Goal: Information Seeking & Learning: Learn about a topic

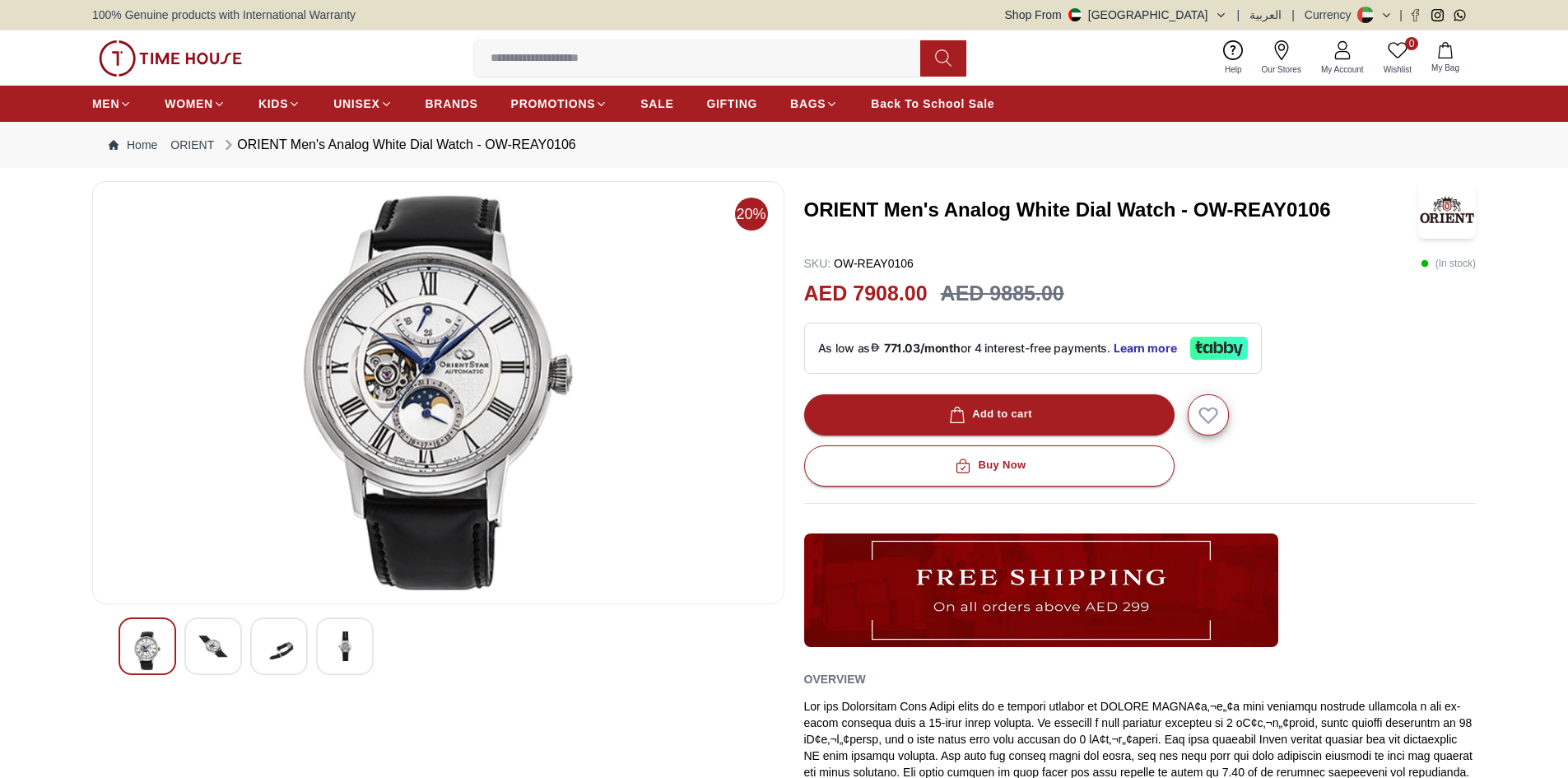
scroll to position [83, 0]
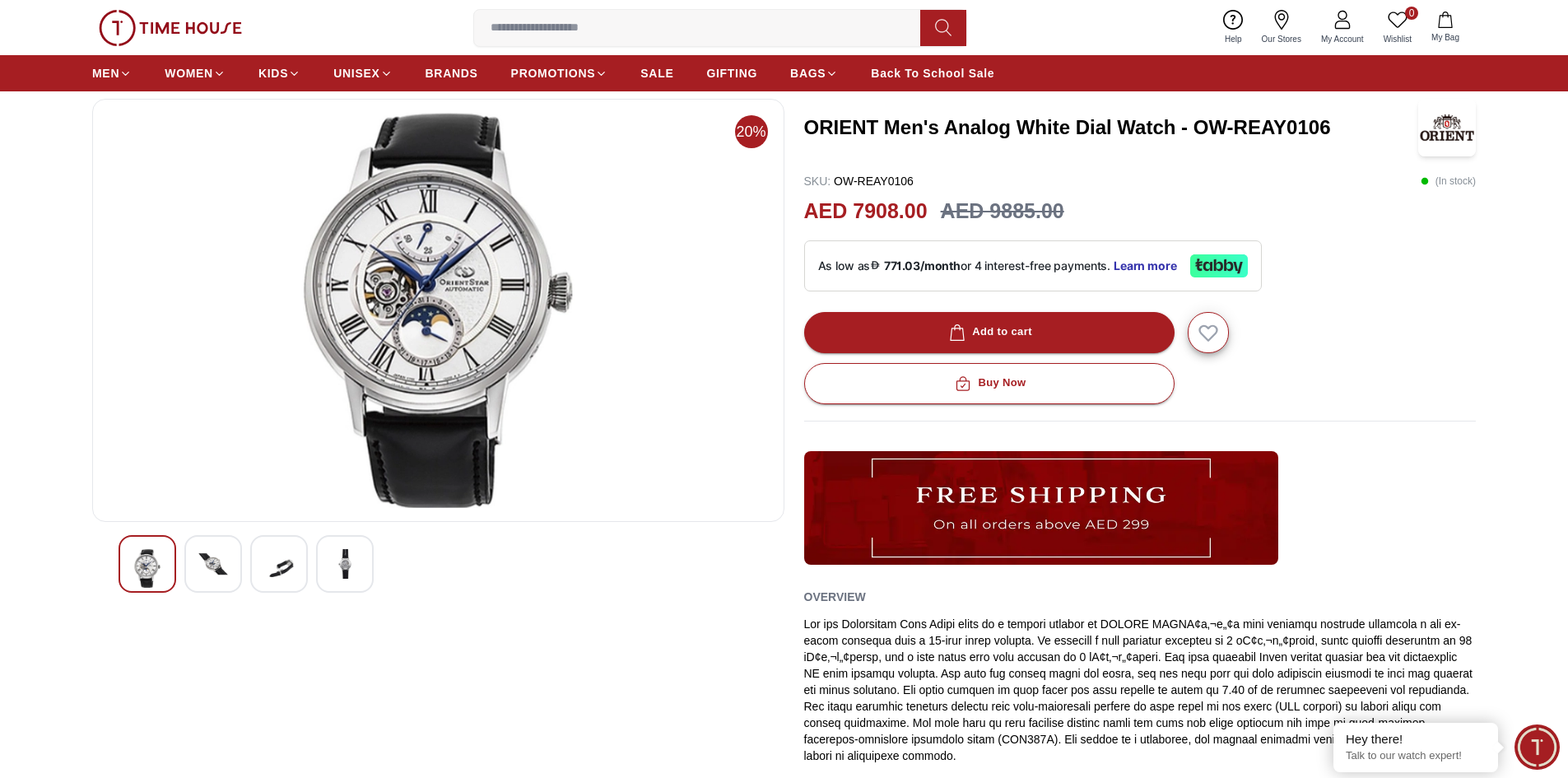
click at [466, 333] on img at bounding box center [439, 309] width 665 height 395
click at [215, 565] on img at bounding box center [213, 564] width 30 height 30
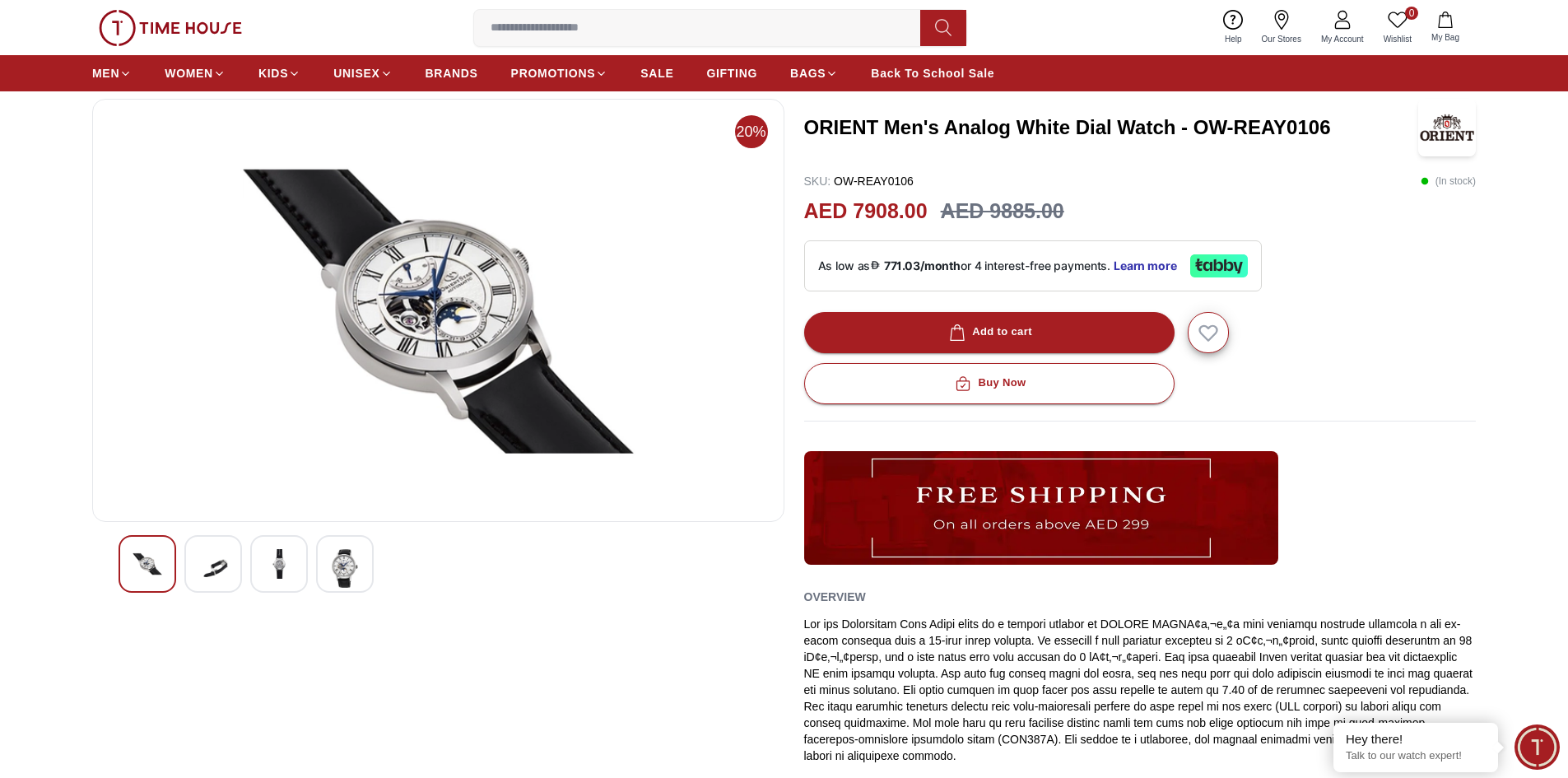
click at [281, 565] on img at bounding box center [280, 564] width 30 height 30
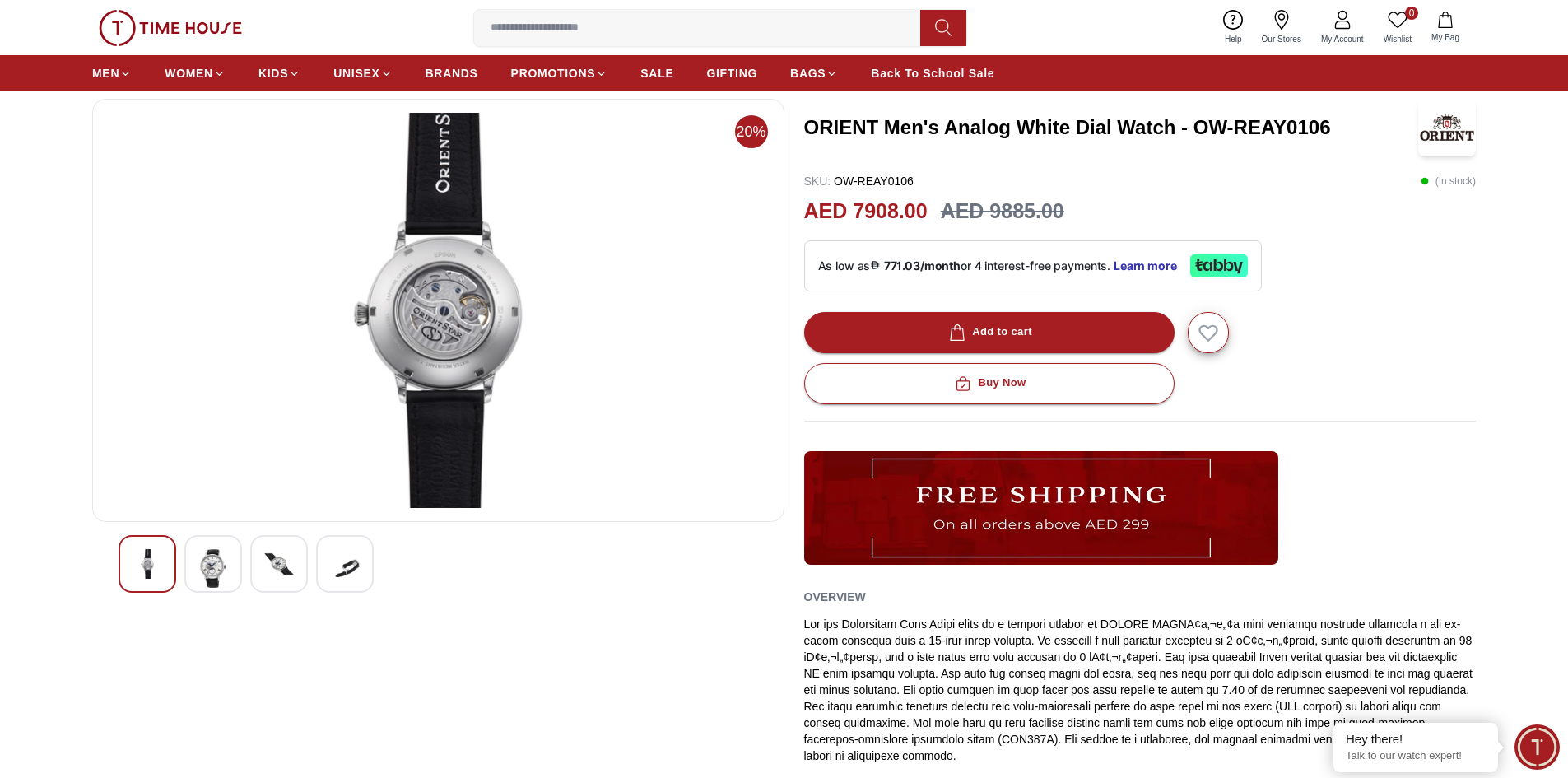
click at [337, 576] on img at bounding box center [345, 568] width 30 height 39
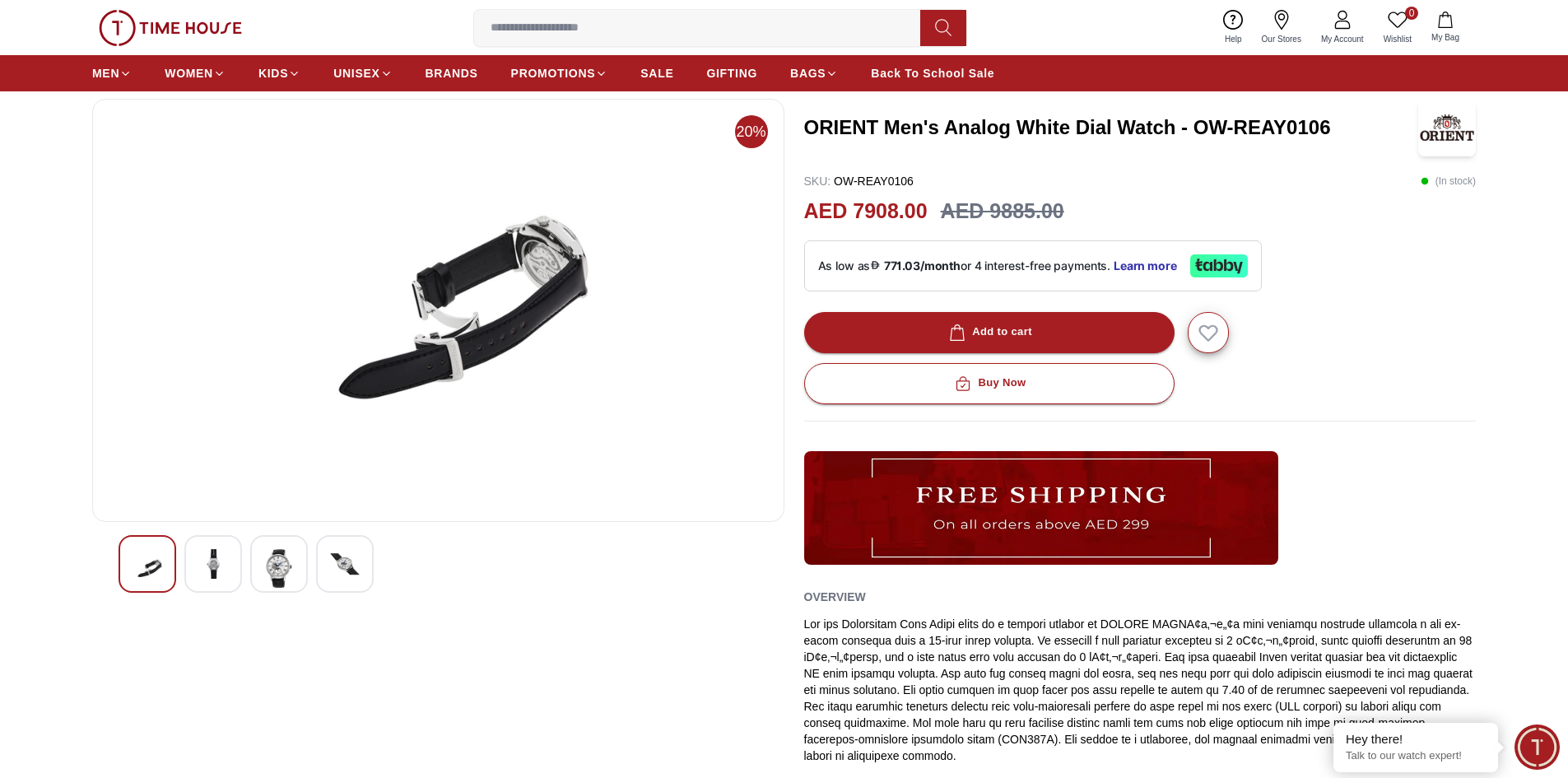
click at [283, 578] on img at bounding box center [280, 568] width 30 height 39
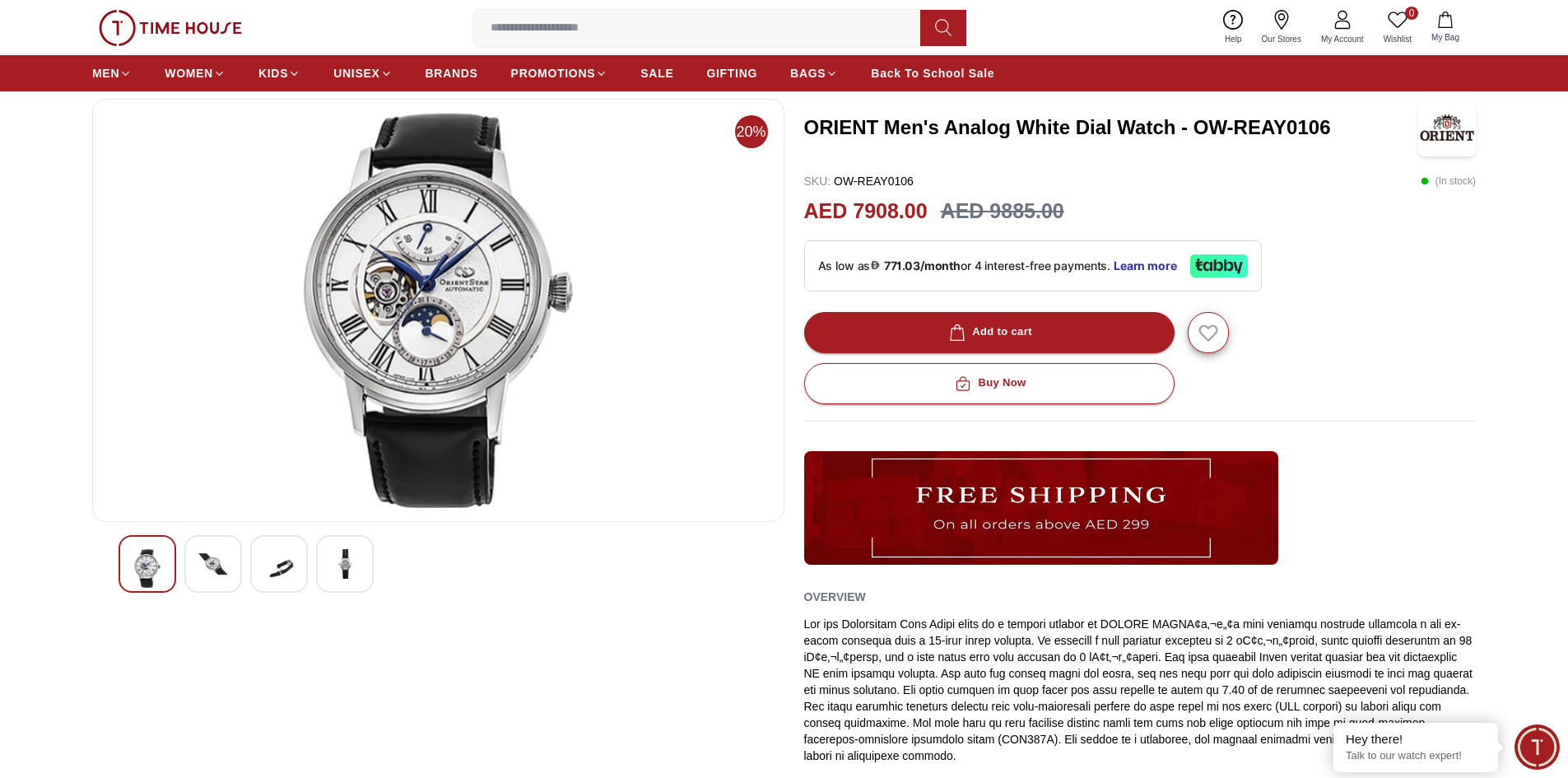
click at [395, 308] on img at bounding box center [439, 309] width 665 height 395
drag, startPoint x: 800, startPoint y: 131, endPoint x: 1375, endPoint y: 141, distance: 575.1
click at [1375, 141] on div "20% ORIENT Men's Analog White Dial Watch - OW-REAY0106 SKU : OW-REAY0106 ( In s…" at bounding box center [784, 497] width 1384 height 798
copy h3 "ORIENT Men's Analog White Dial Watch - OW-REAY0106"
click at [480, 274] on img at bounding box center [439, 309] width 665 height 395
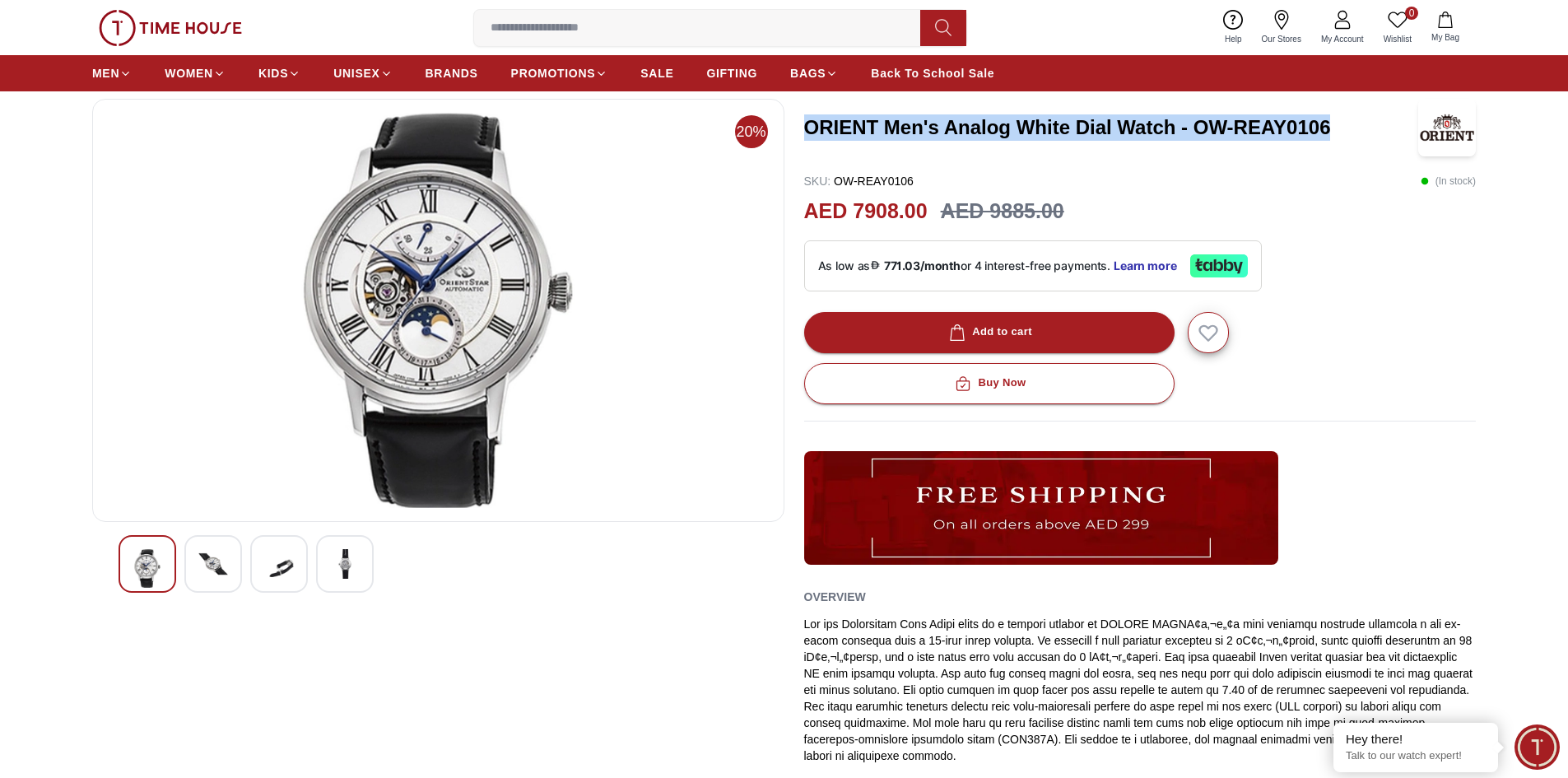
click at [227, 560] on img at bounding box center [213, 564] width 30 height 30
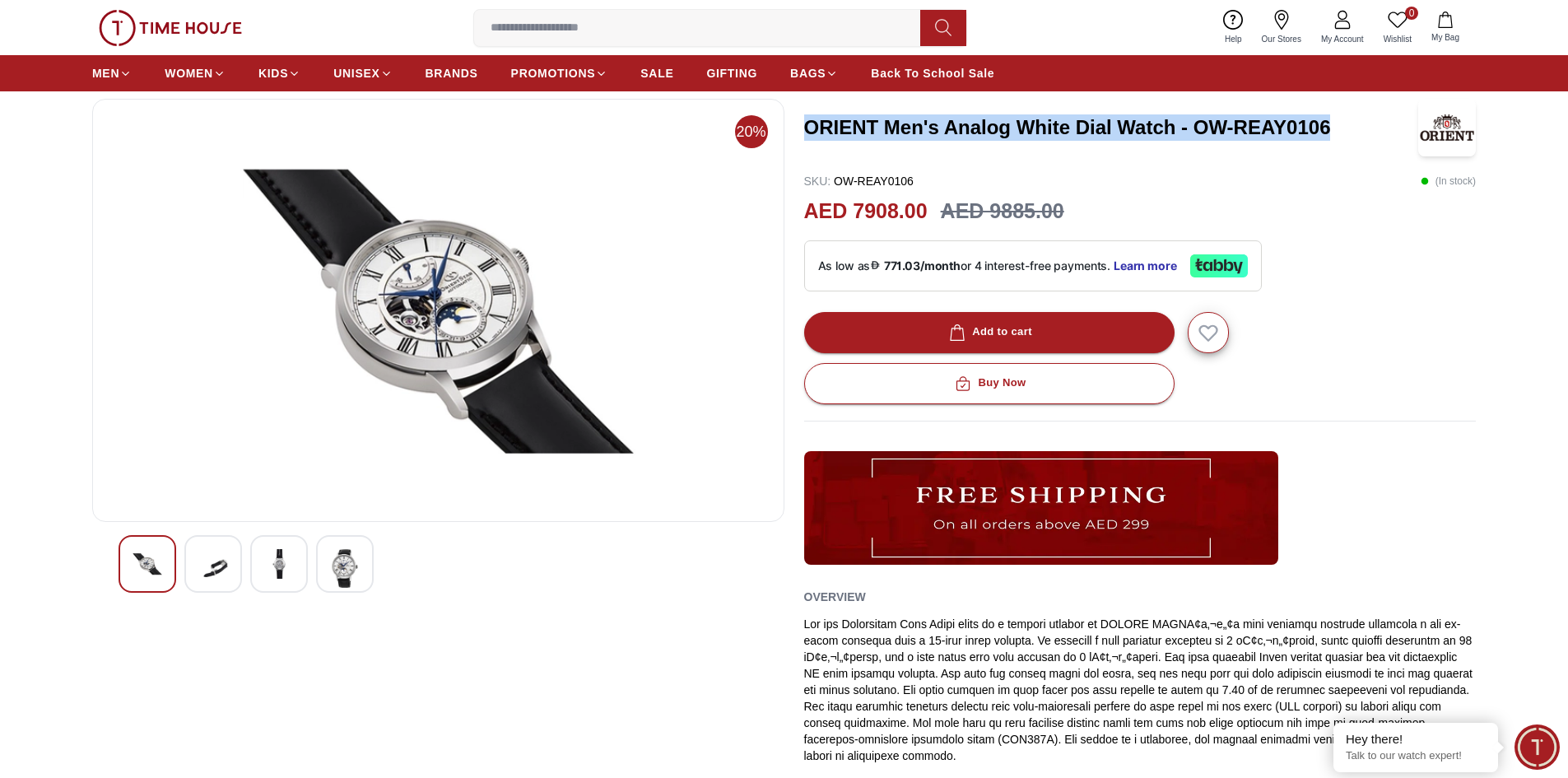
click at [265, 572] on img at bounding box center [280, 564] width 30 height 30
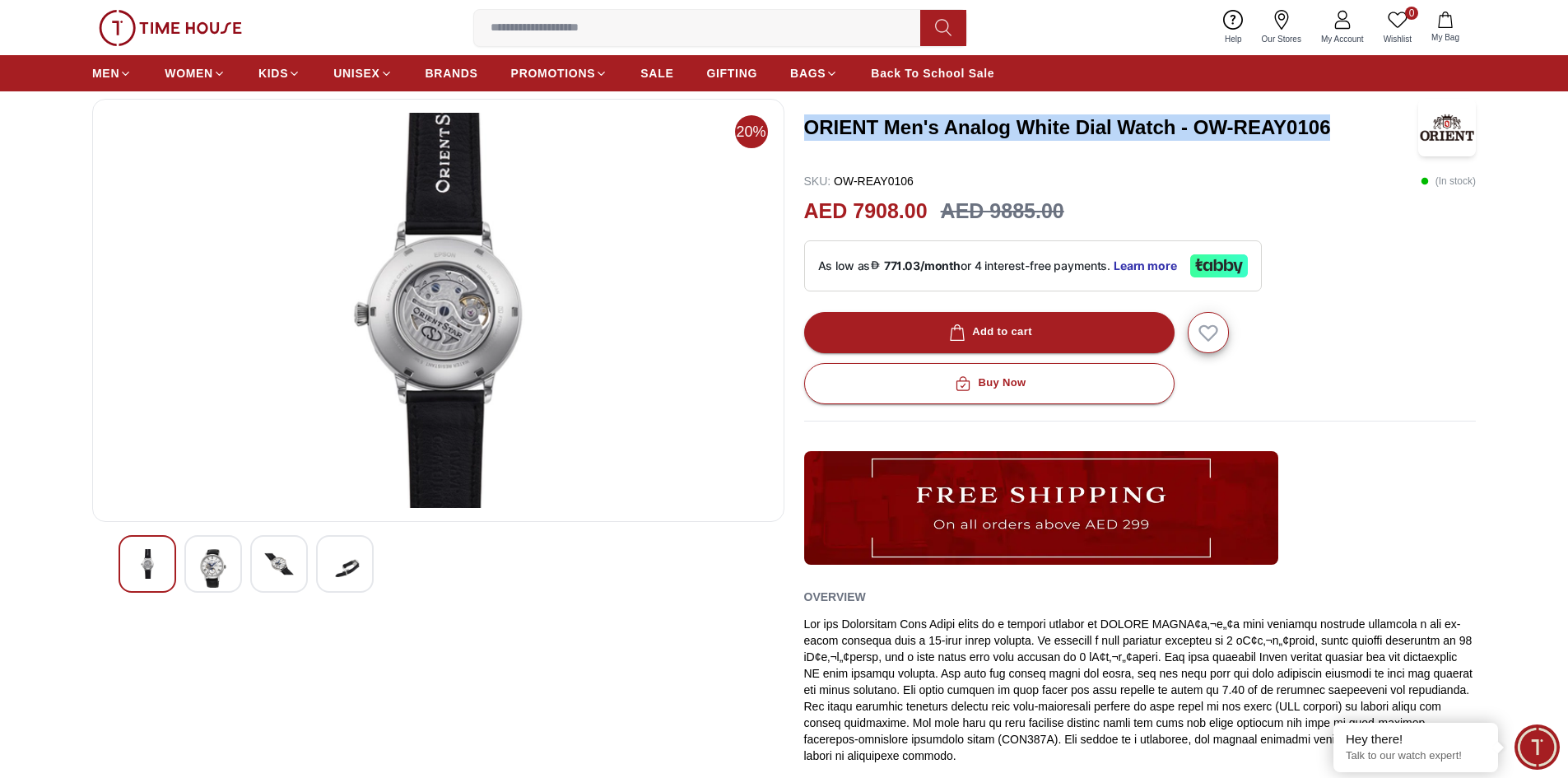
click at [476, 343] on img at bounding box center [439, 309] width 665 height 395
click at [340, 573] on img at bounding box center [345, 568] width 30 height 39
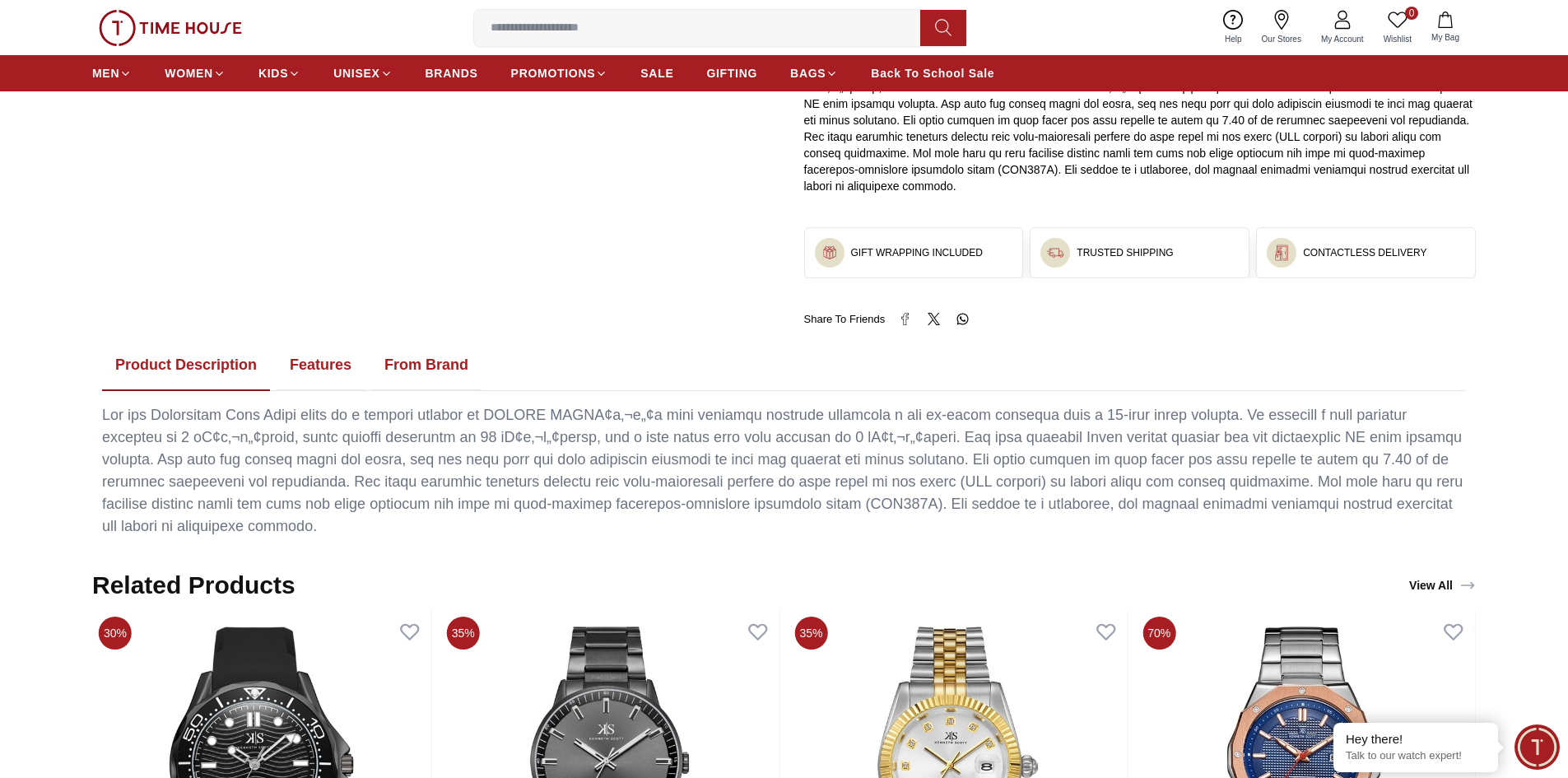
scroll to position [659, 0]
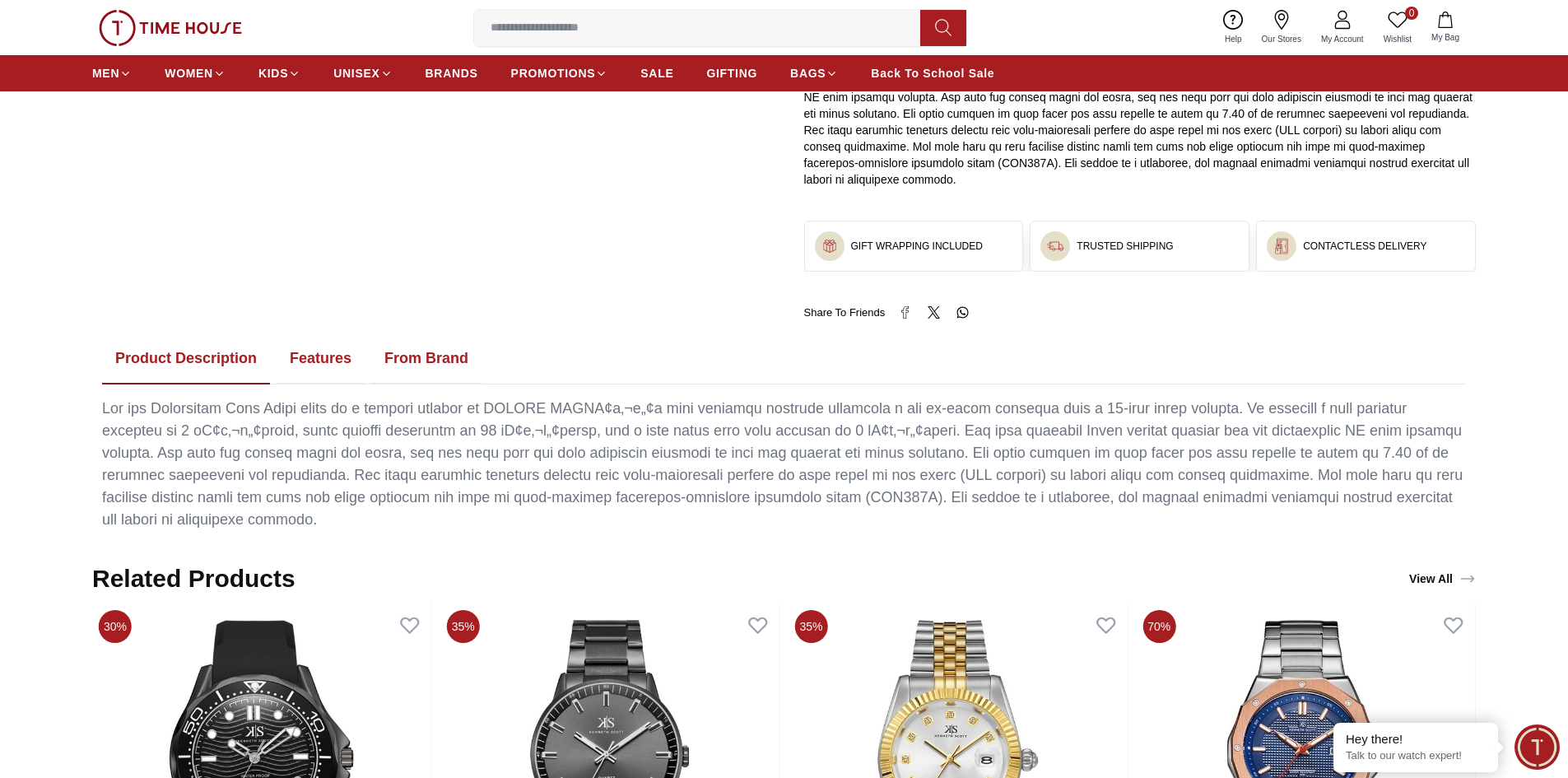
click at [318, 362] on button "Features" at bounding box center [320, 358] width 89 height 51
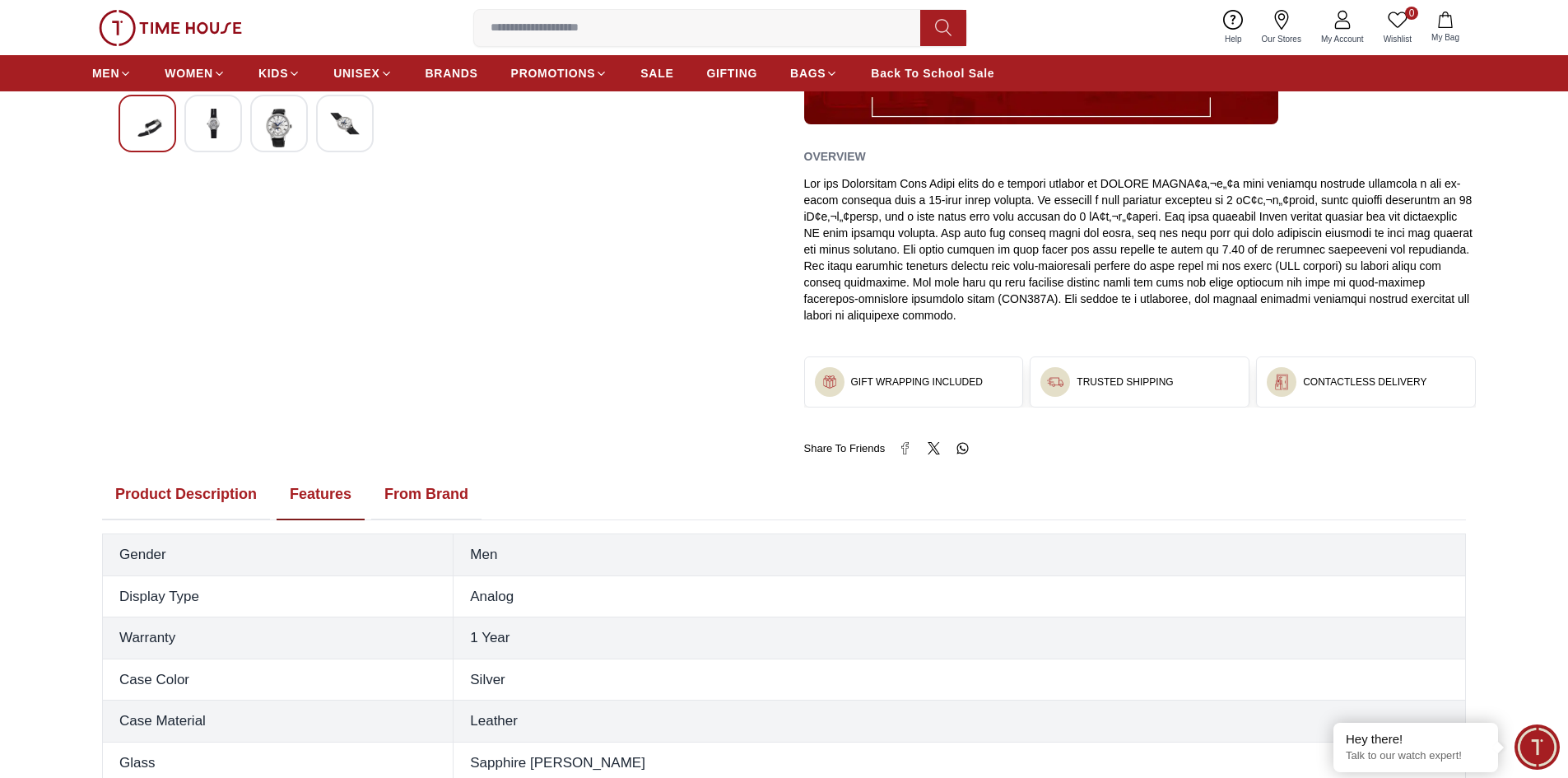
scroll to position [629, 0]
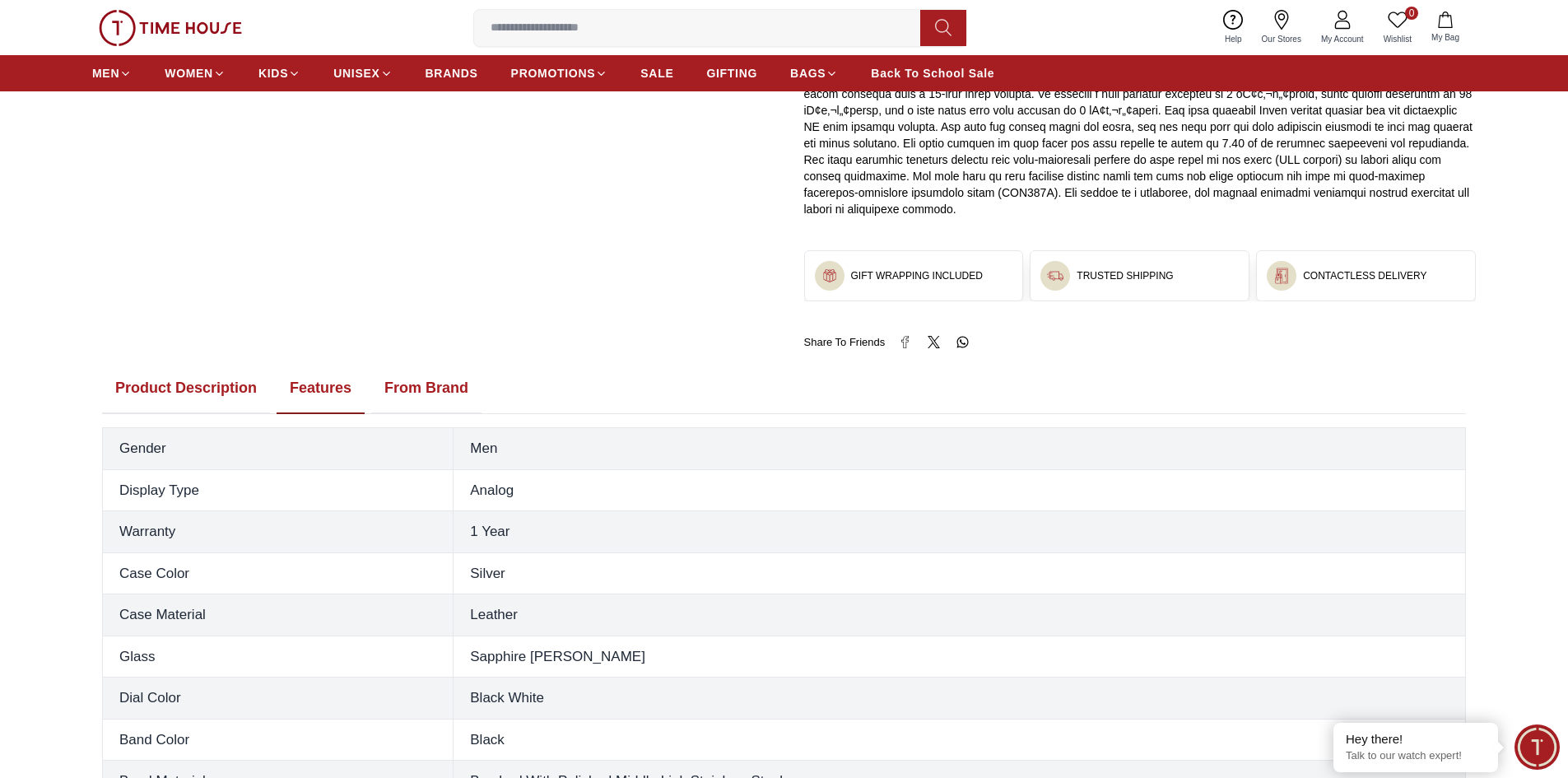
click at [202, 382] on button "Product Description" at bounding box center [186, 388] width 168 height 51
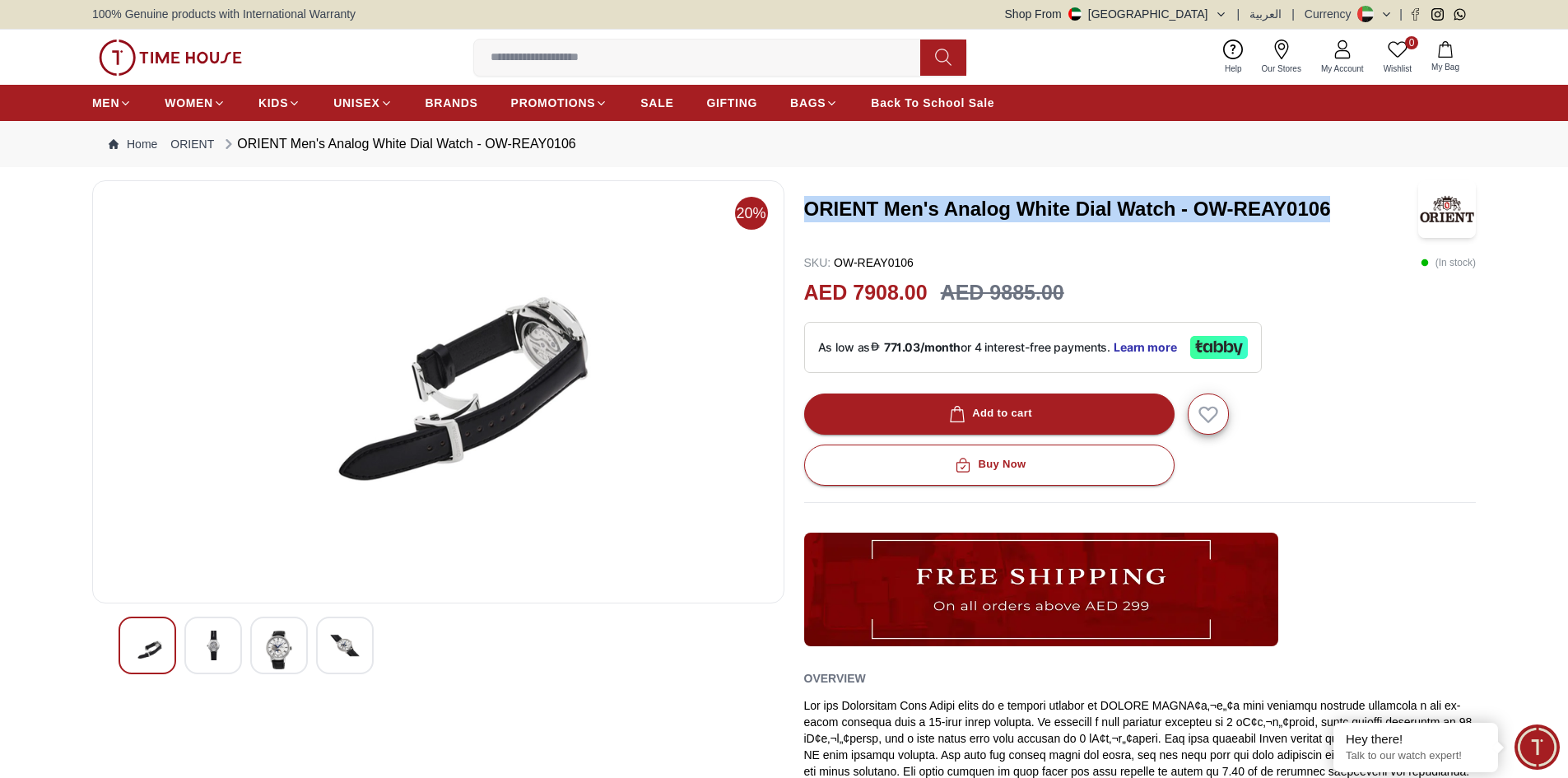
scroll to position [0, 0]
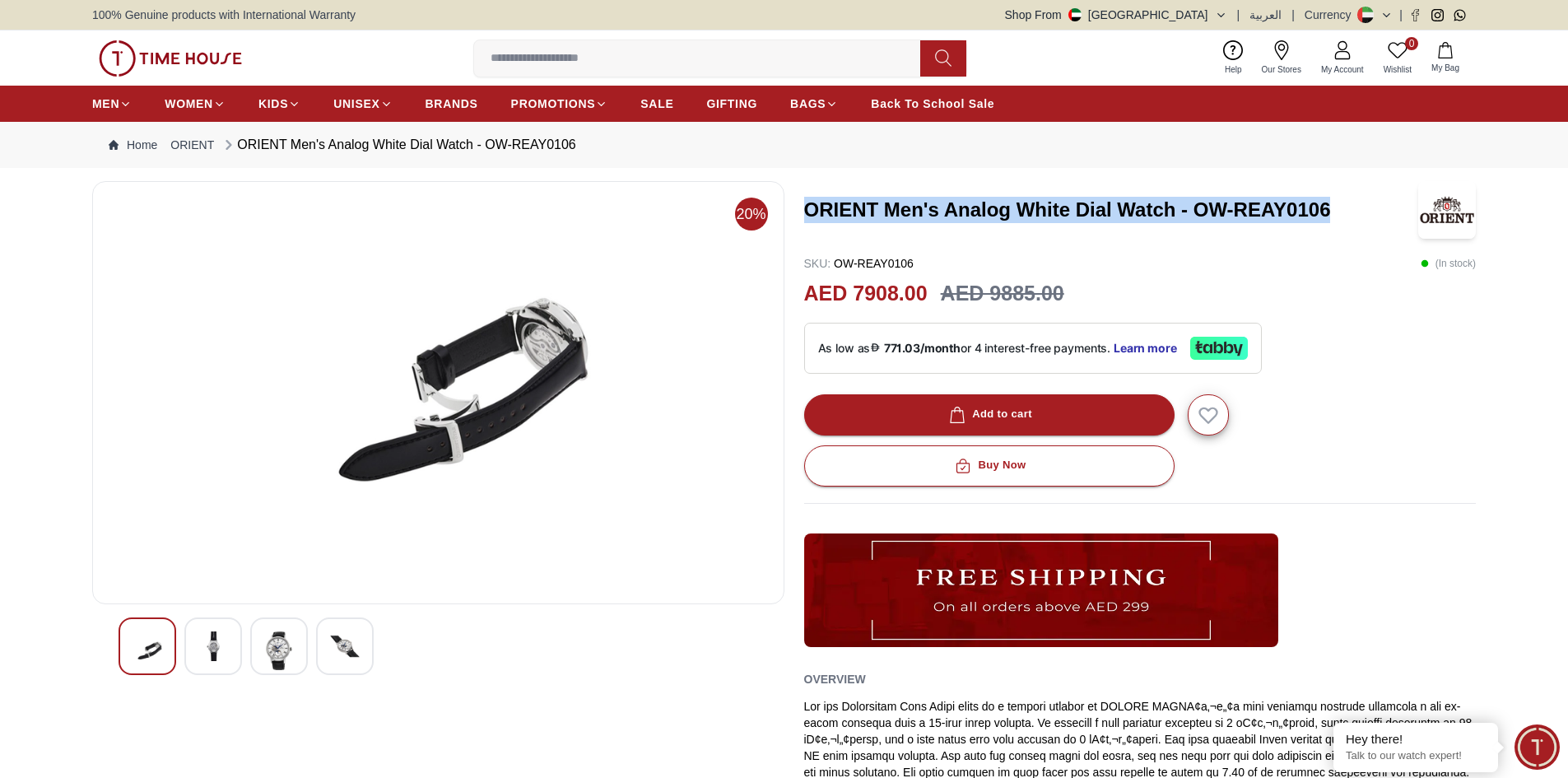
click at [262, 647] on div at bounding box center [279, 646] width 58 height 58
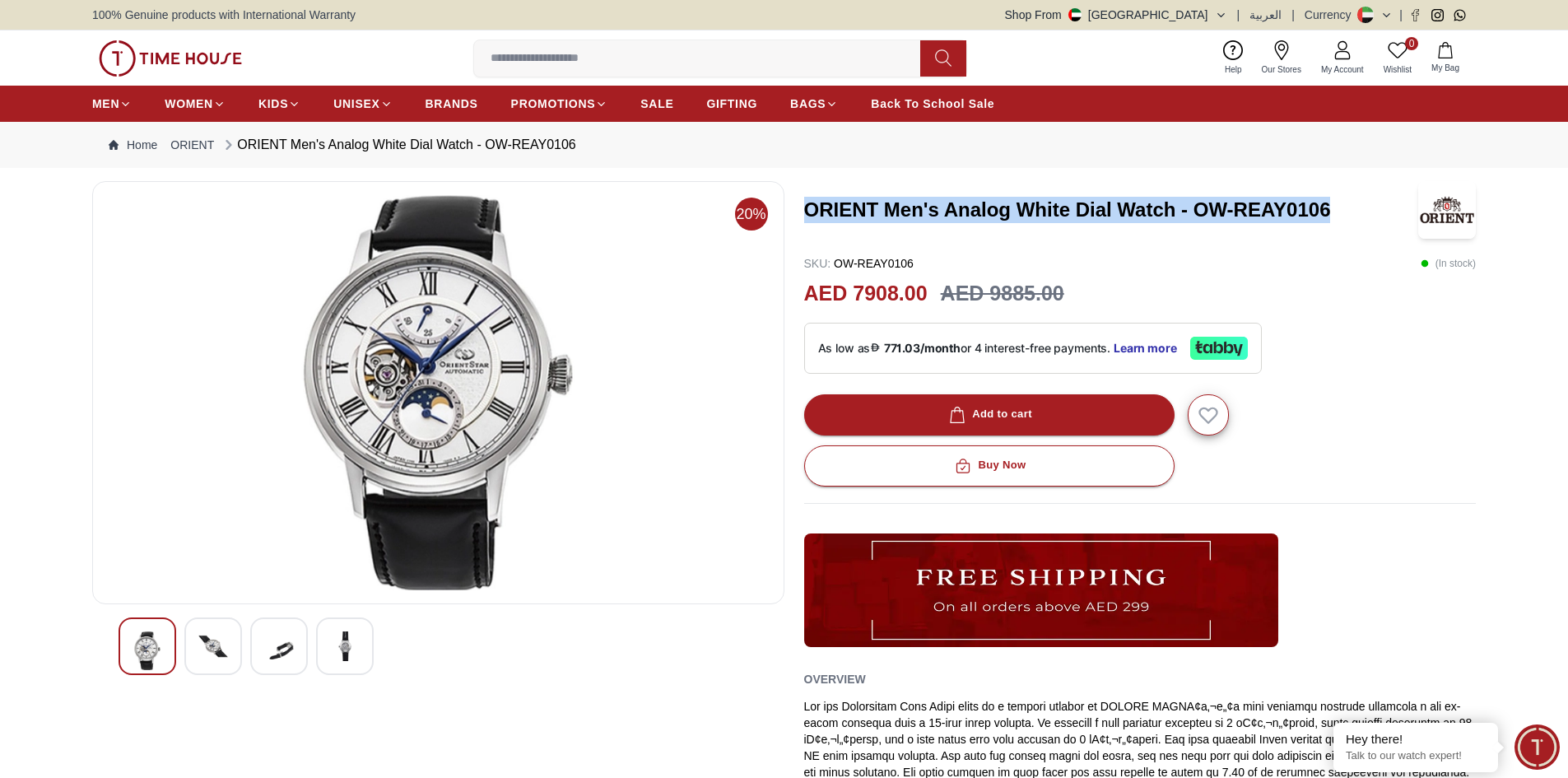
click at [224, 657] on img at bounding box center [213, 646] width 30 height 30
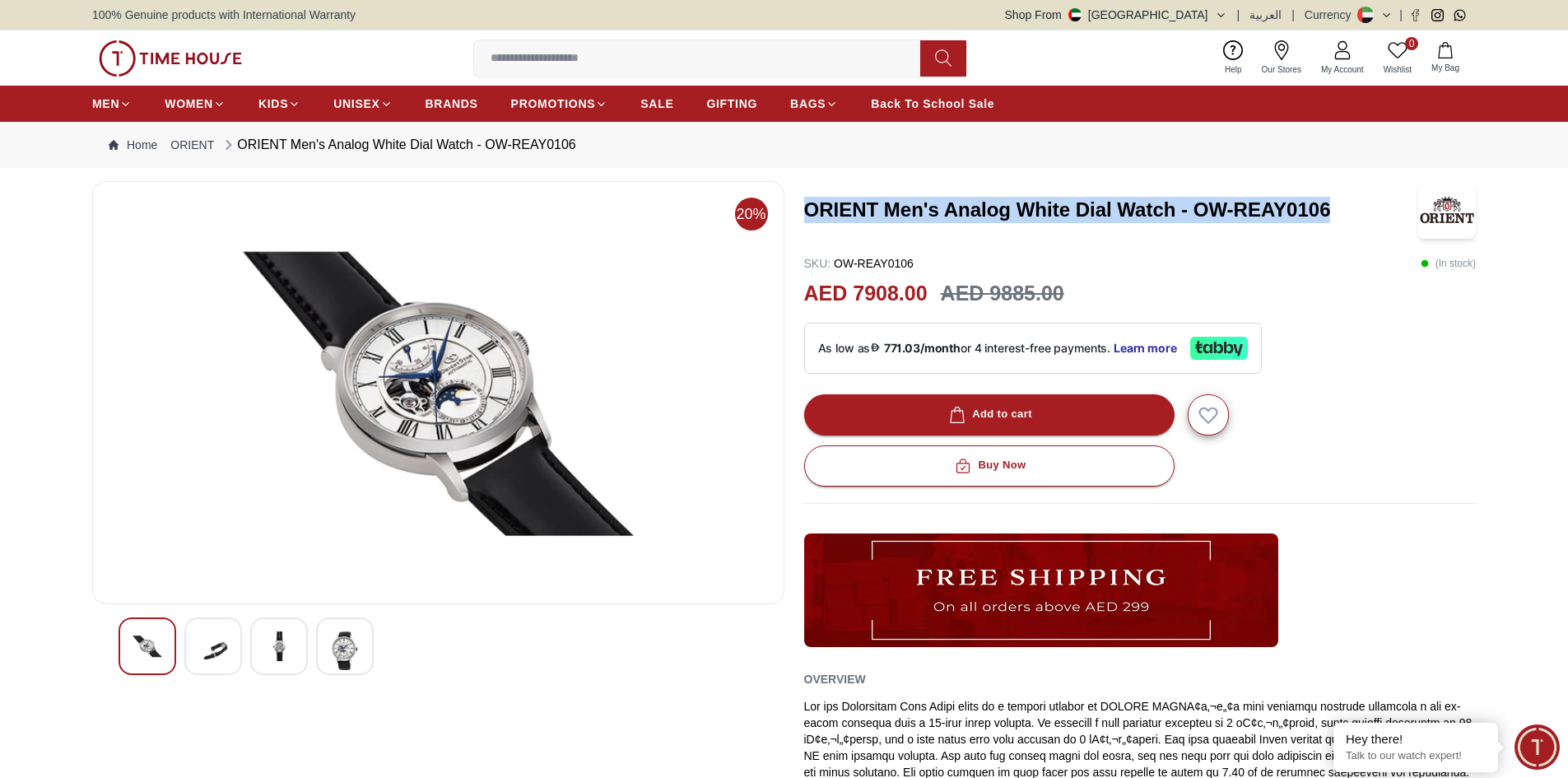
click at [269, 657] on img at bounding box center [280, 646] width 30 height 30
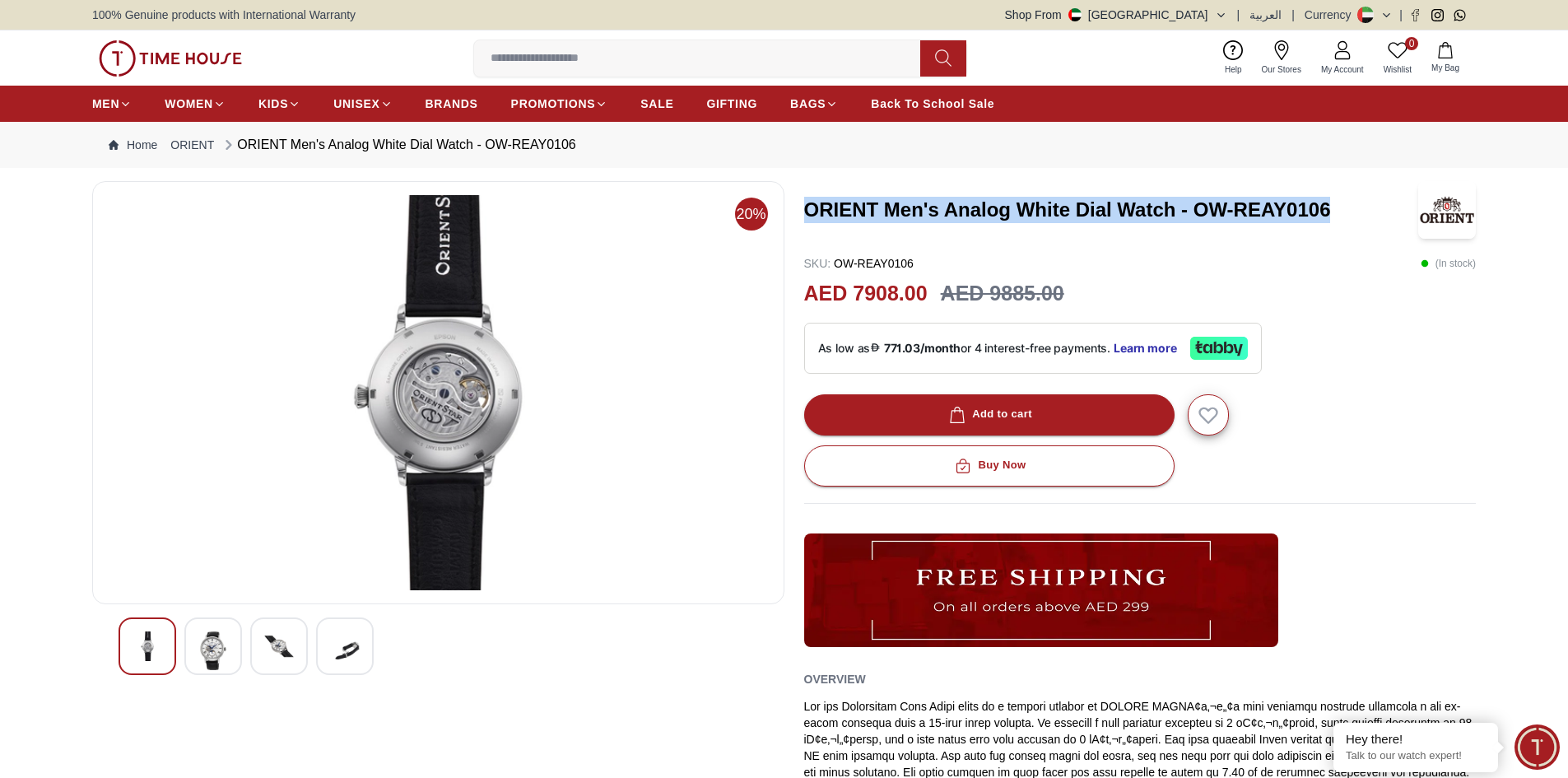
click at [210, 663] on img at bounding box center [213, 650] width 30 height 39
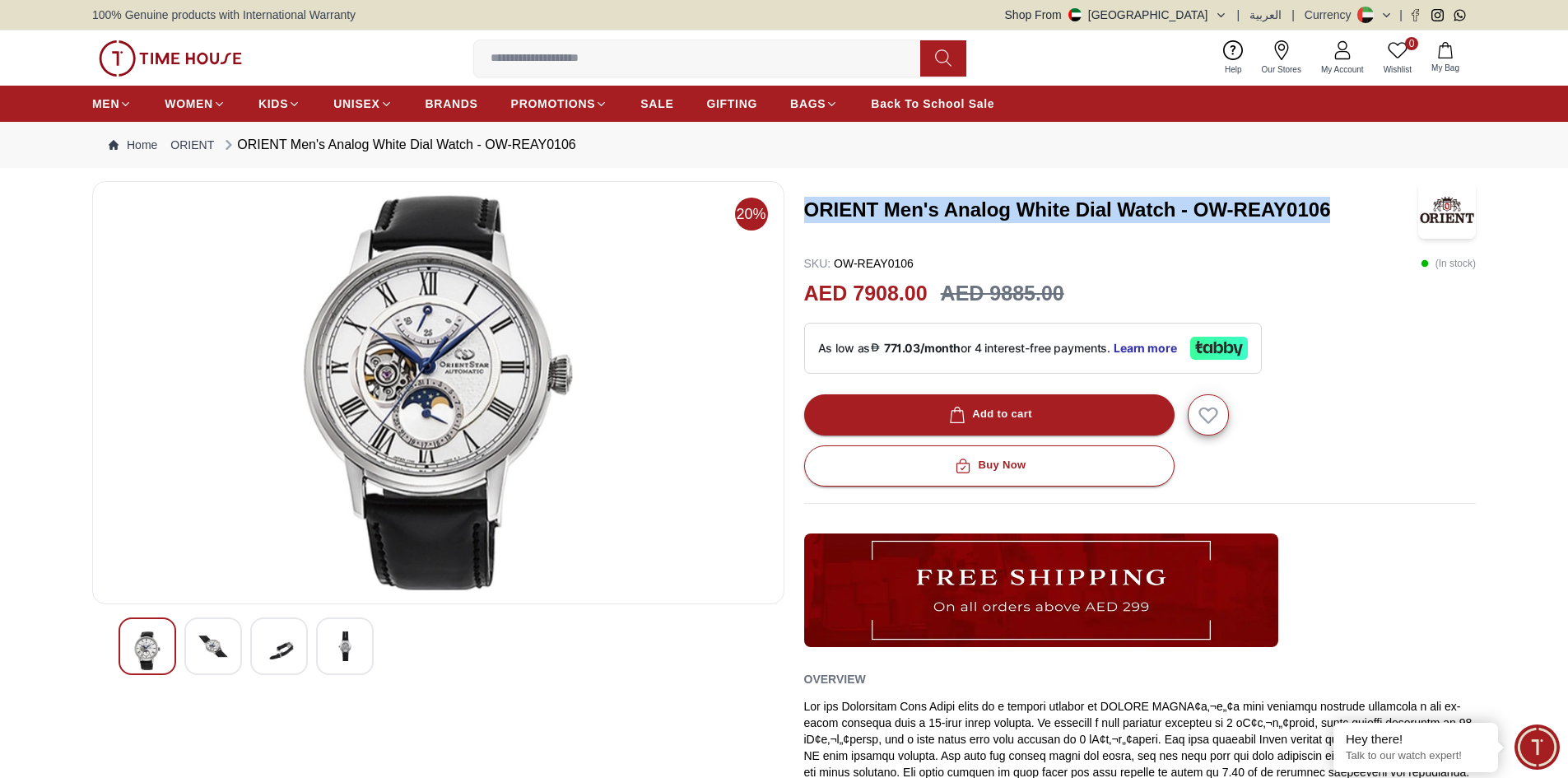
click at [300, 660] on div at bounding box center [279, 646] width 58 height 58
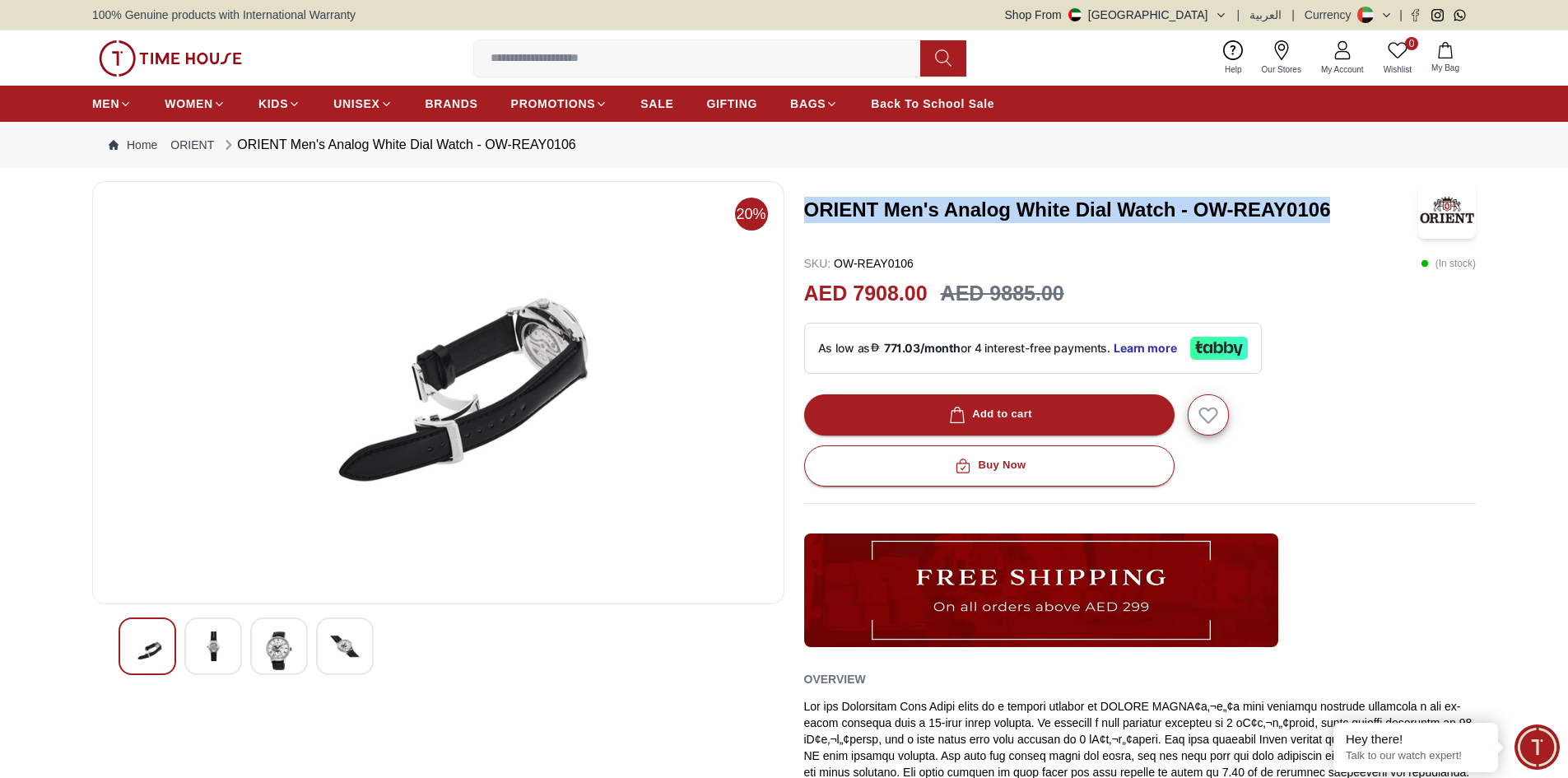
click at [231, 655] on div at bounding box center [213, 646] width 58 height 58
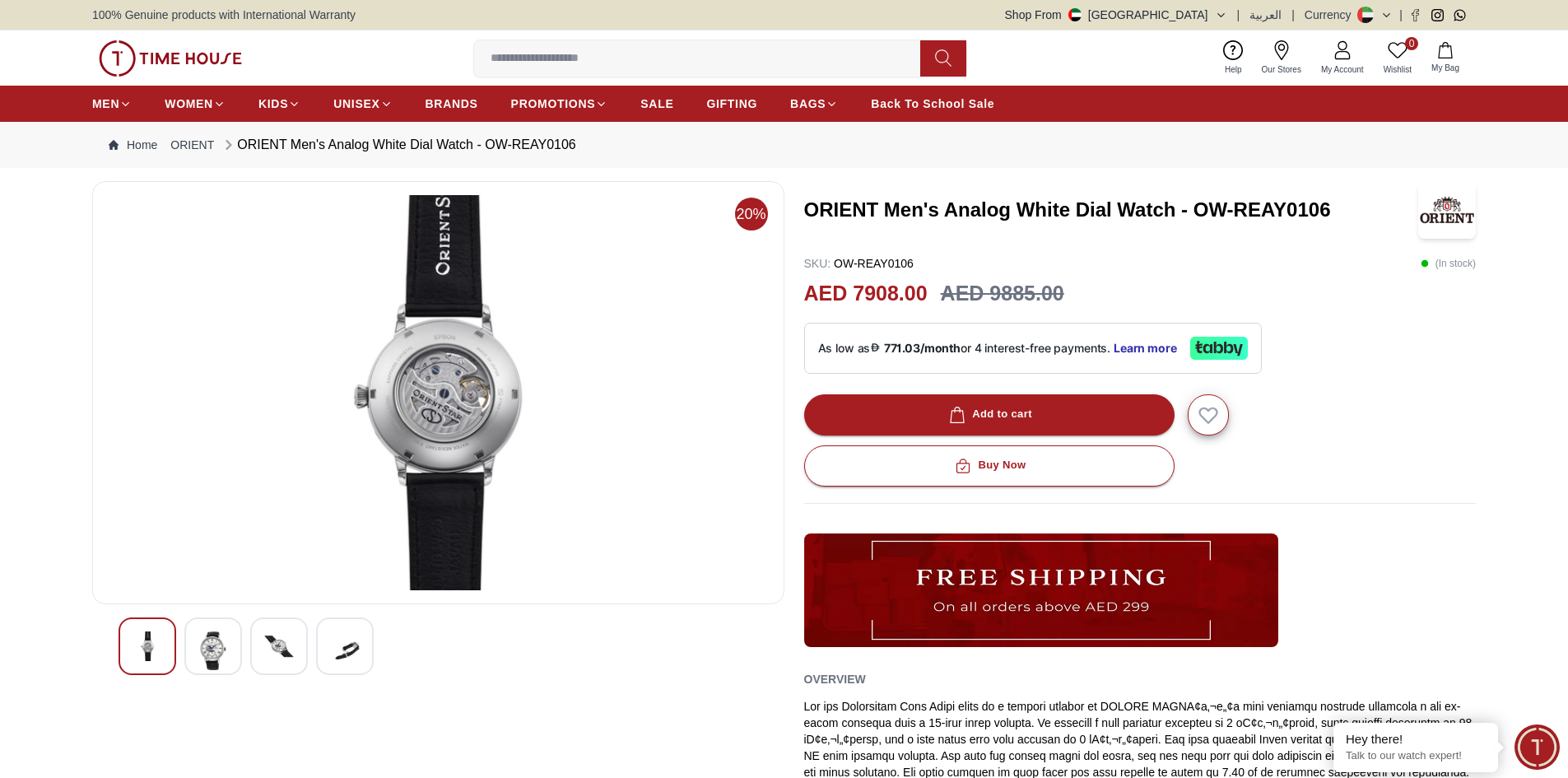
click at [792, 241] on div "20% ORIENT Men's Analog White Dial Watch - OW-REAY0106 SKU : OW-REAY0106 ( In s…" at bounding box center [784, 580] width 1384 height 798
click at [198, 142] on link "ORIENT" at bounding box center [192, 144] width 44 height 17
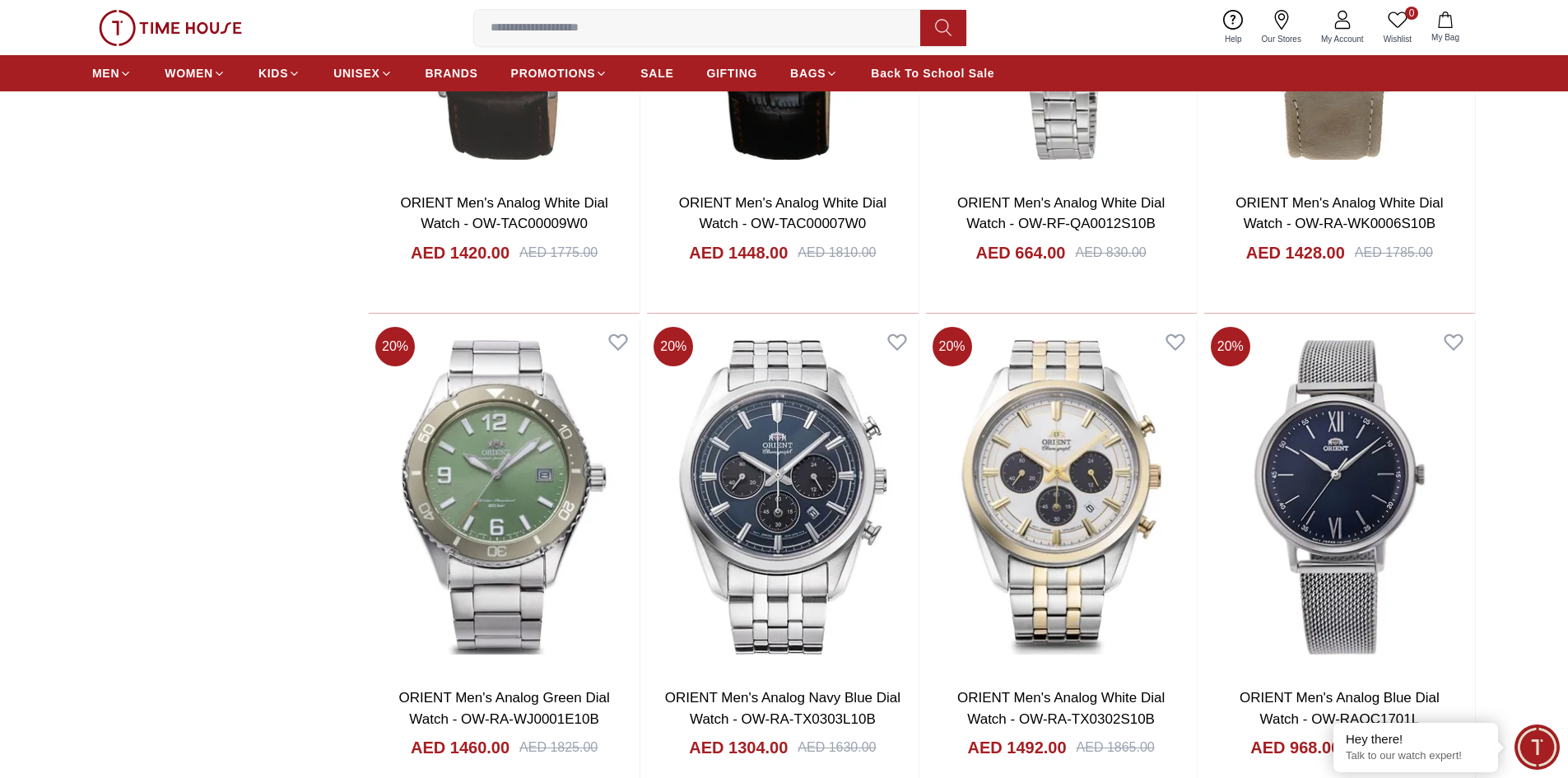
scroll to position [2057, 0]
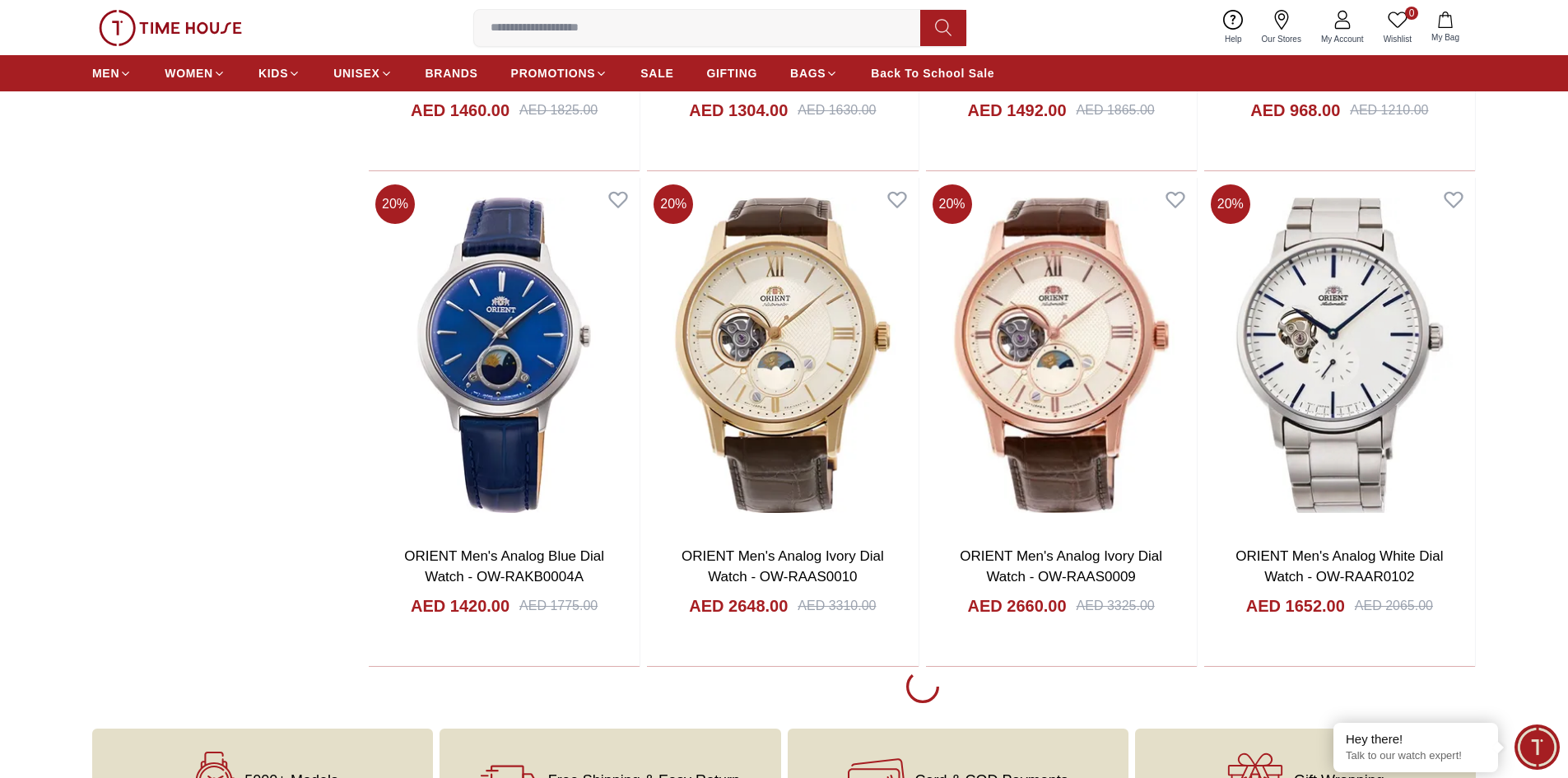
scroll to position [2633, 0]
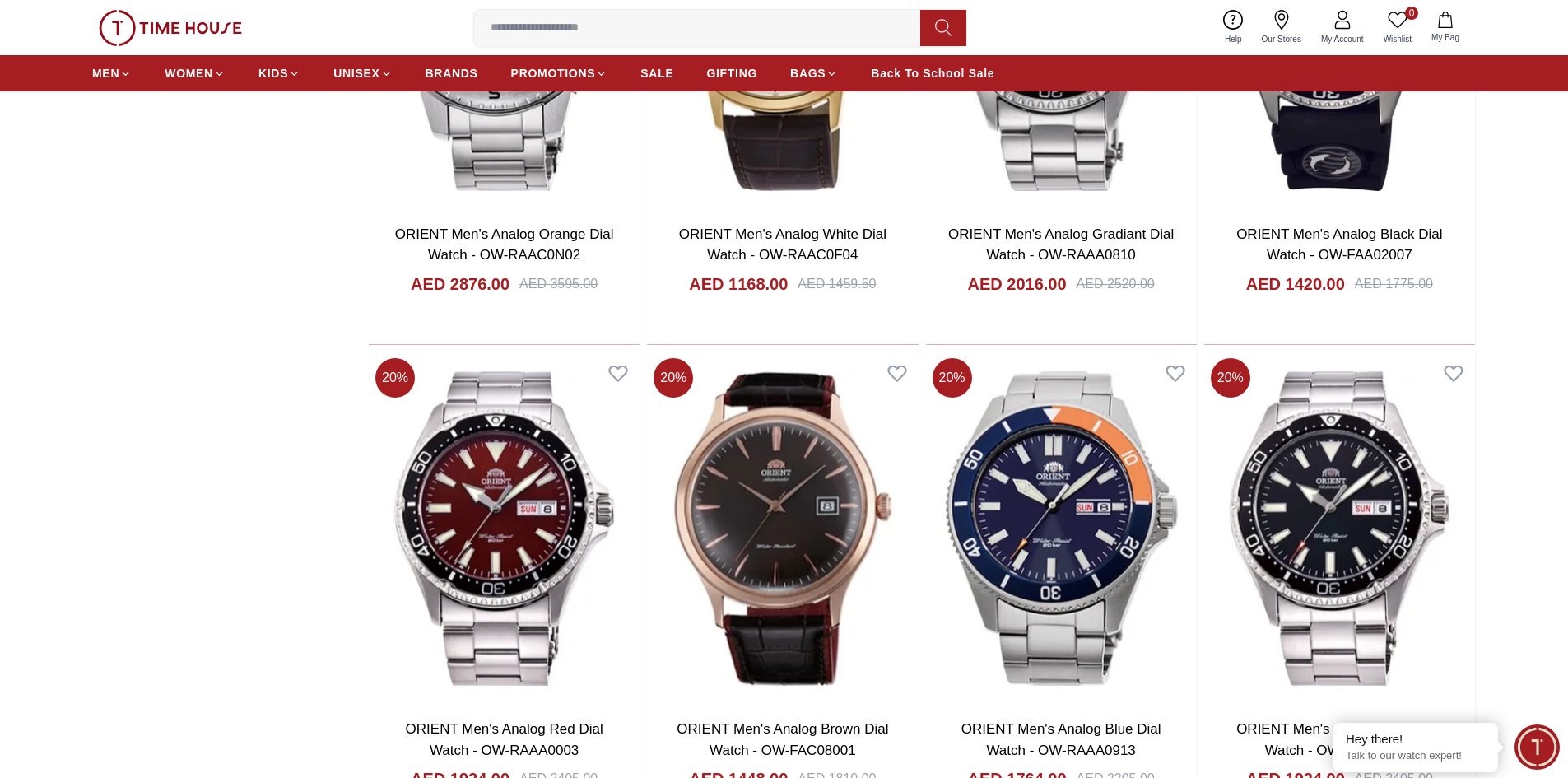
scroll to position [7078, 0]
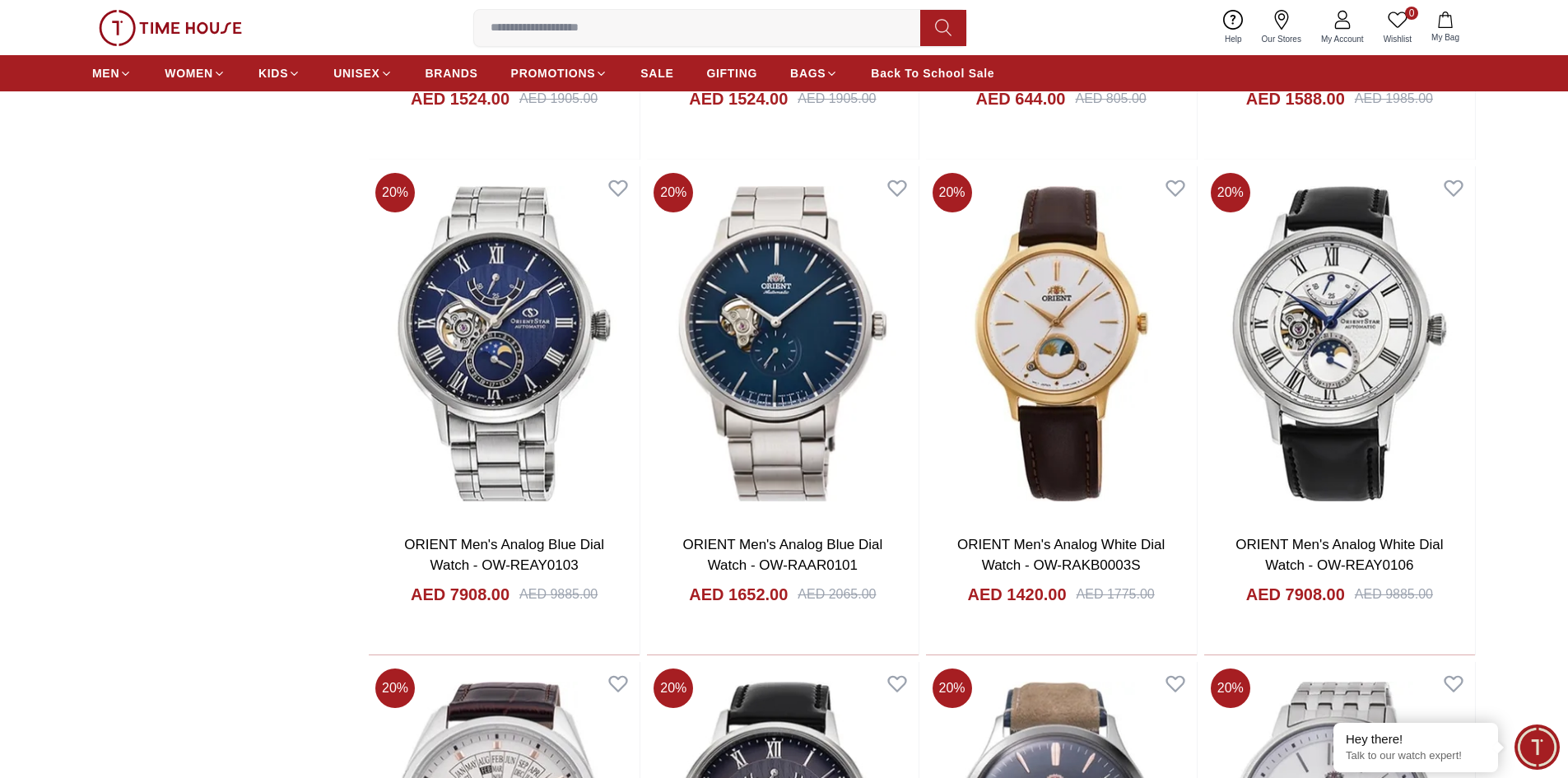
scroll to position [6008, 0]
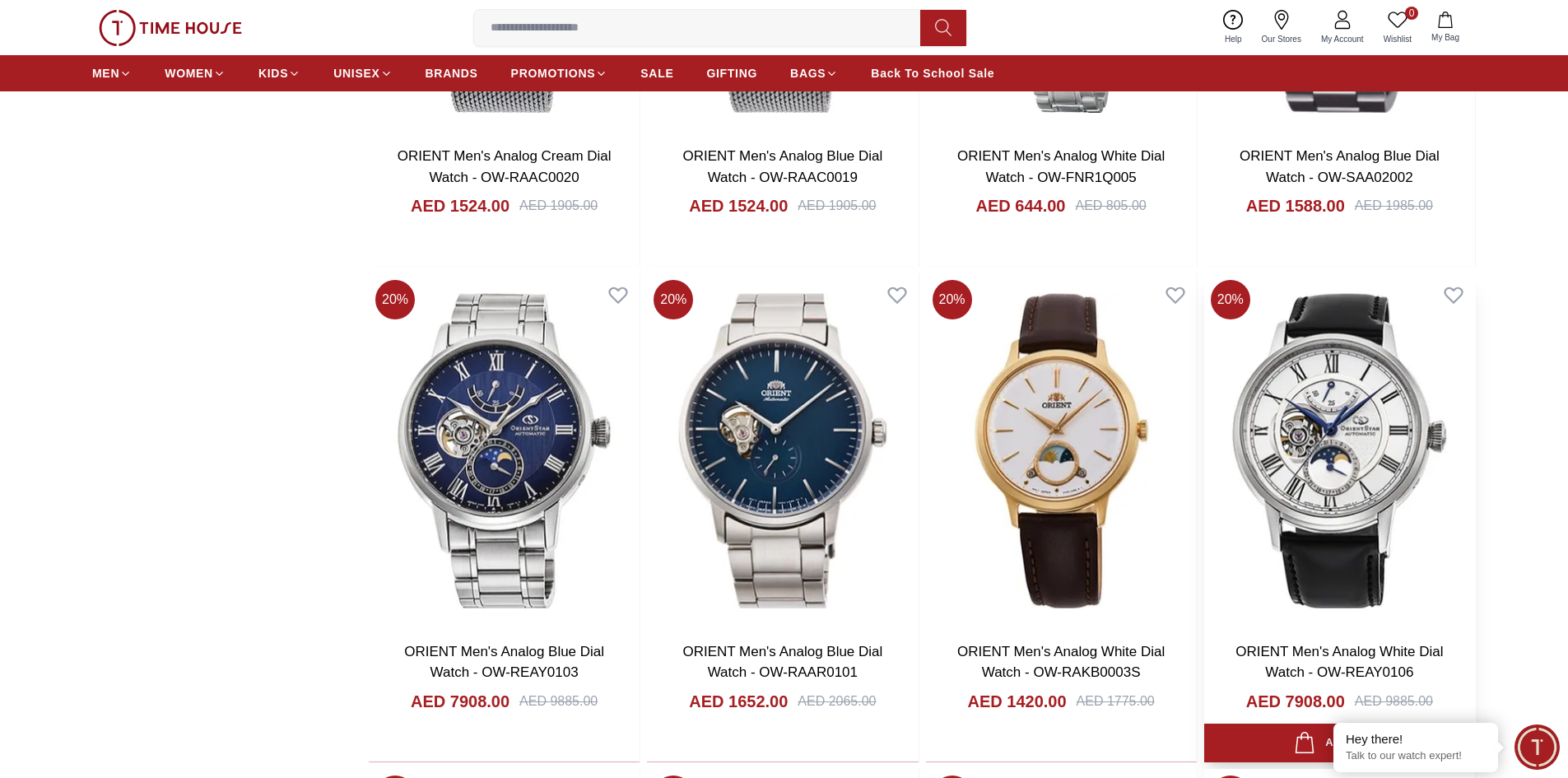
click at [1384, 450] on img at bounding box center [1339, 451] width 271 height 354
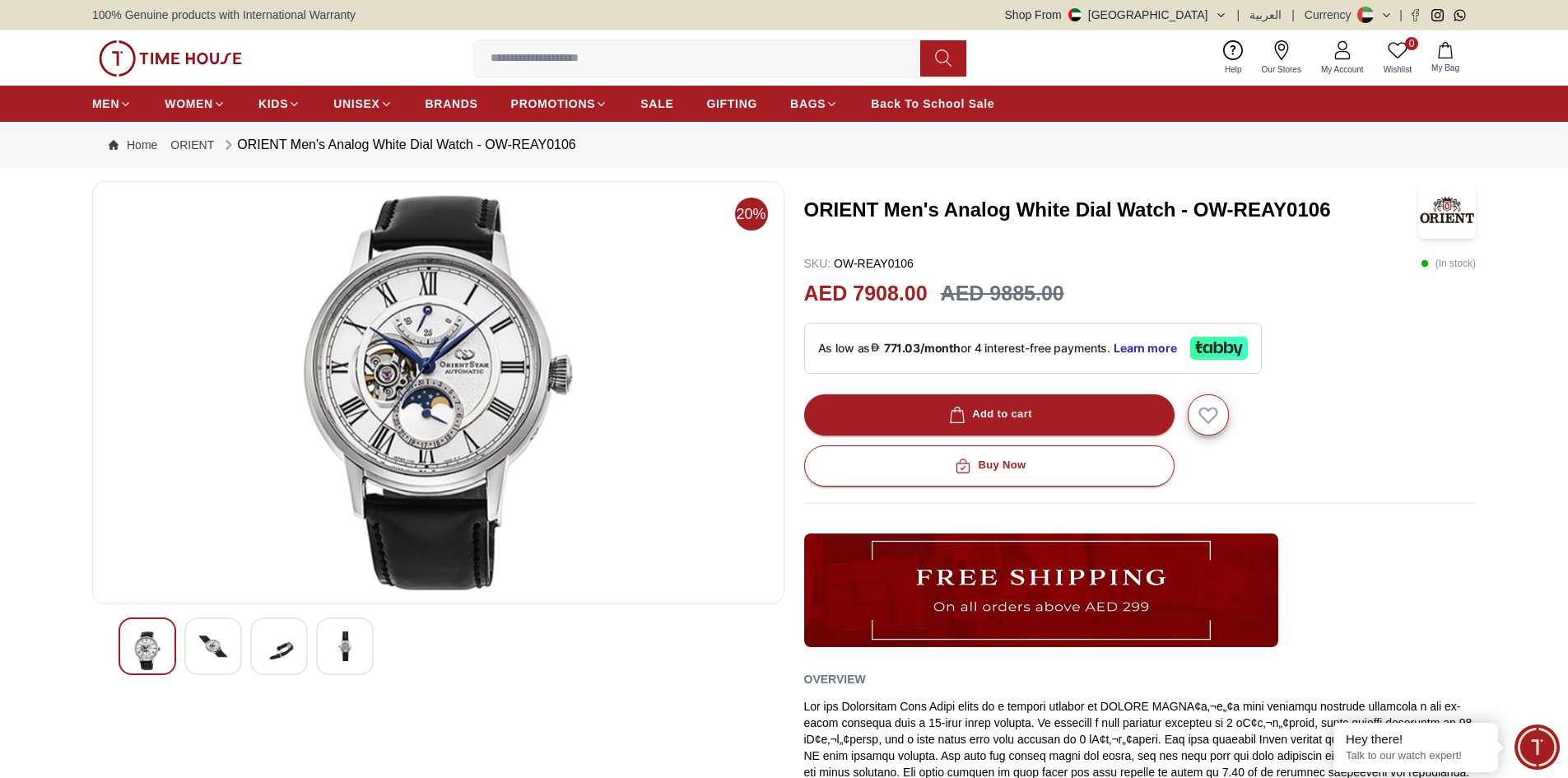
click at [422, 444] on img at bounding box center [439, 392] width 665 height 395
drag, startPoint x: 1196, startPoint y: 212, endPoint x: 1365, endPoint y: 200, distance: 169.4
click at [1365, 200] on h3 "ORIENT Men's Analog White Dial Watch - OW-REAY0106" at bounding box center [1111, 210] width 615 height 26
copy h3 "OW-REAY0106"
click at [219, 665] on div at bounding box center [213, 646] width 58 height 58
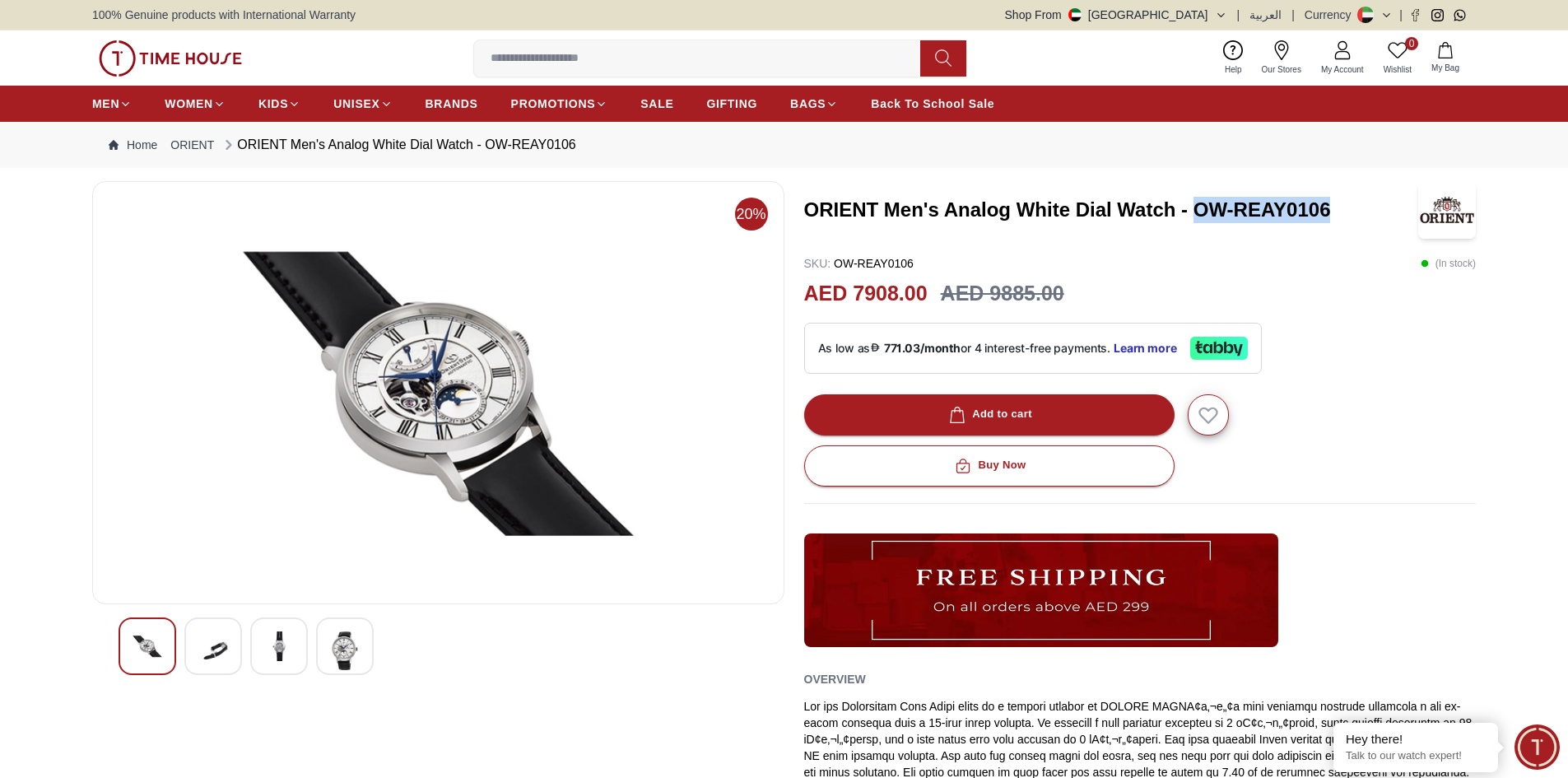
click at [219, 652] on img at bounding box center [213, 650] width 30 height 39
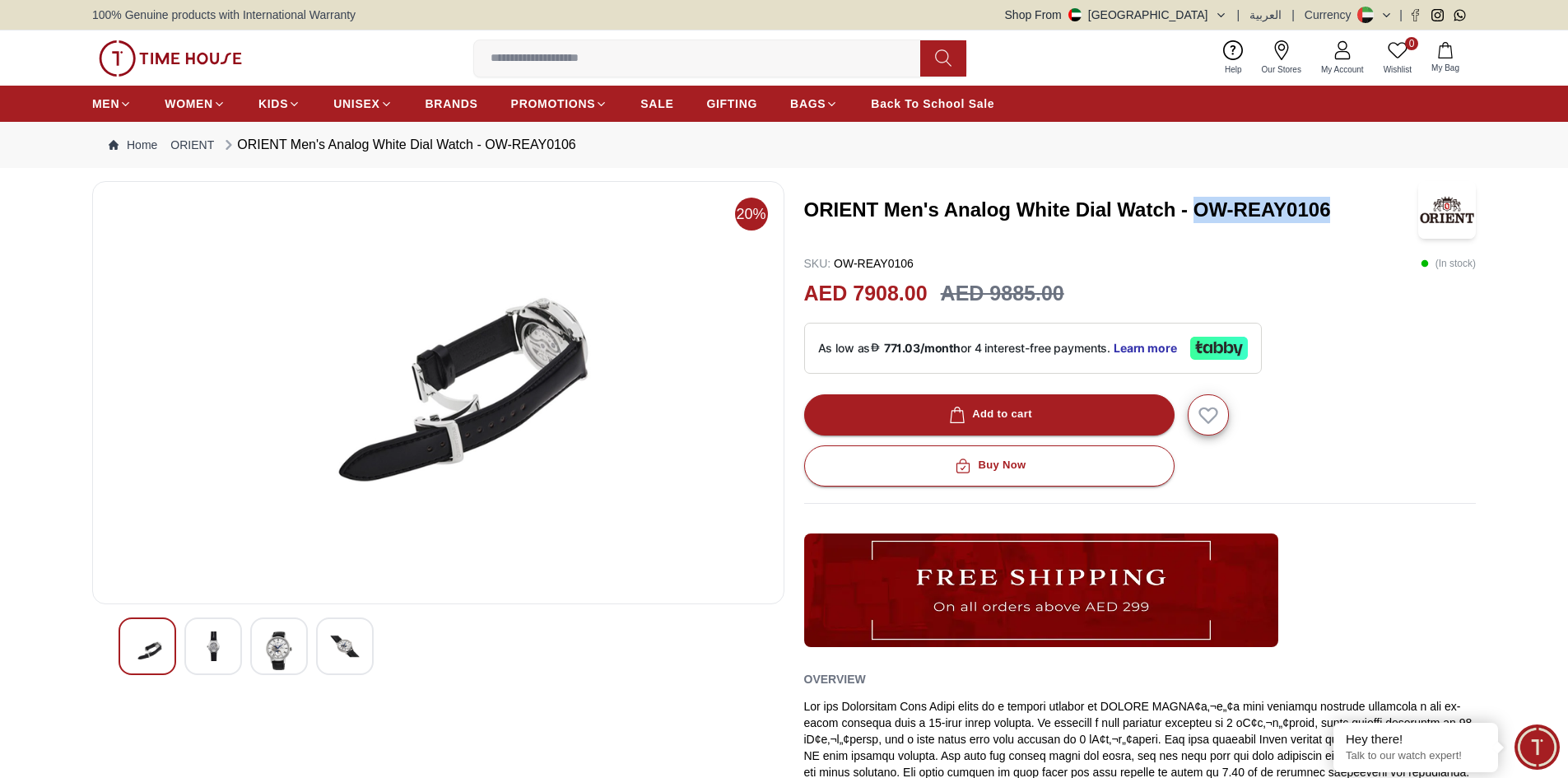
click at [175, 651] on div at bounding box center [147, 646] width 58 height 58
click at [164, 649] on div at bounding box center [147, 646] width 58 height 58
click at [214, 653] on img at bounding box center [213, 646] width 30 height 30
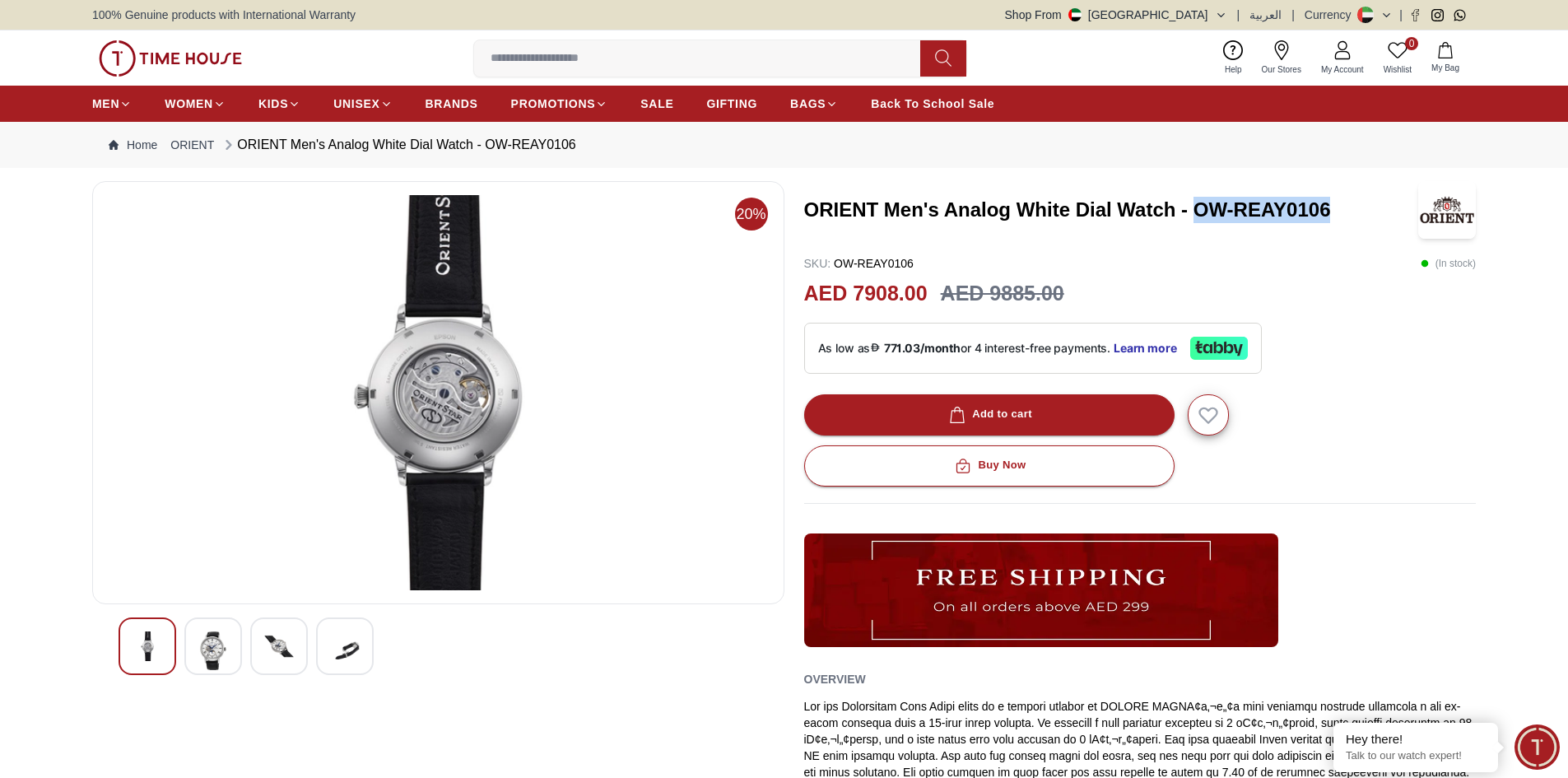
click at [258, 653] on div at bounding box center [279, 646] width 58 height 58
